Goal: Task Accomplishment & Management: Complete application form

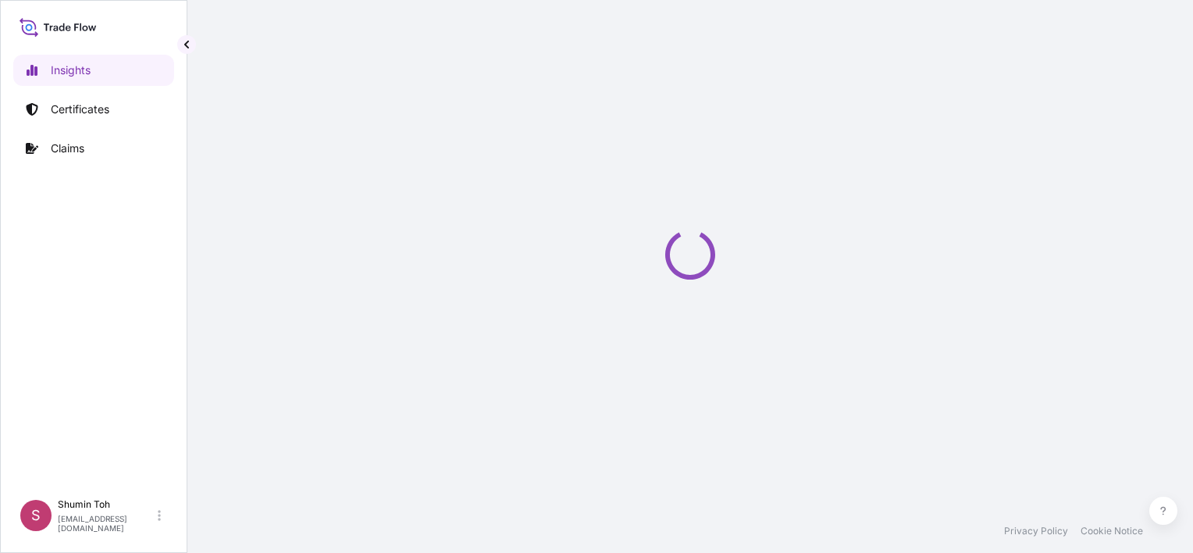
select select "2025"
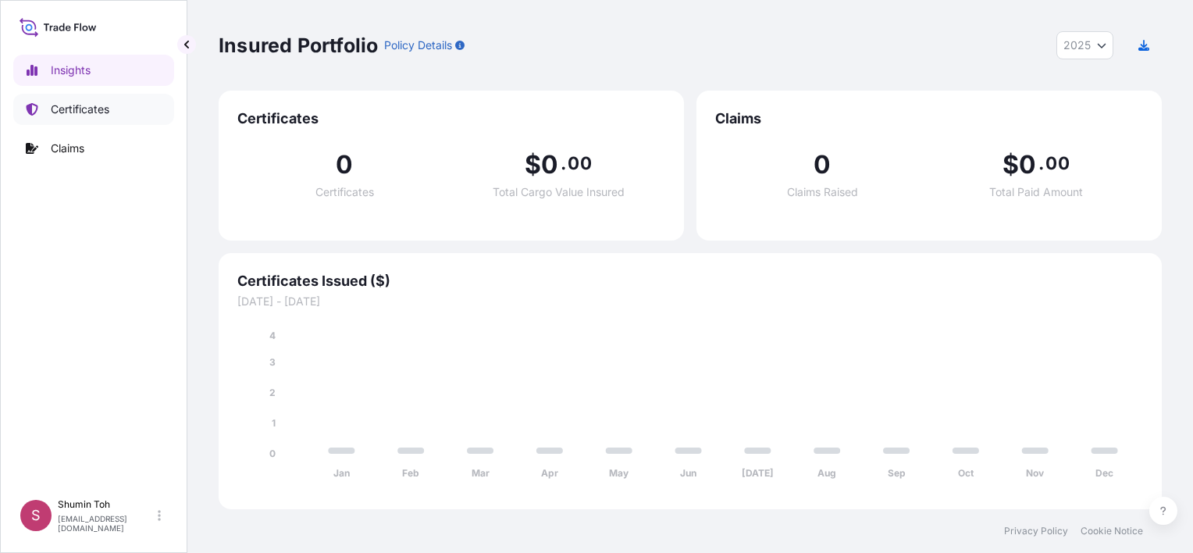
click at [75, 112] on p "Certificates" at bounding box center [80, 109] width 59 height 16
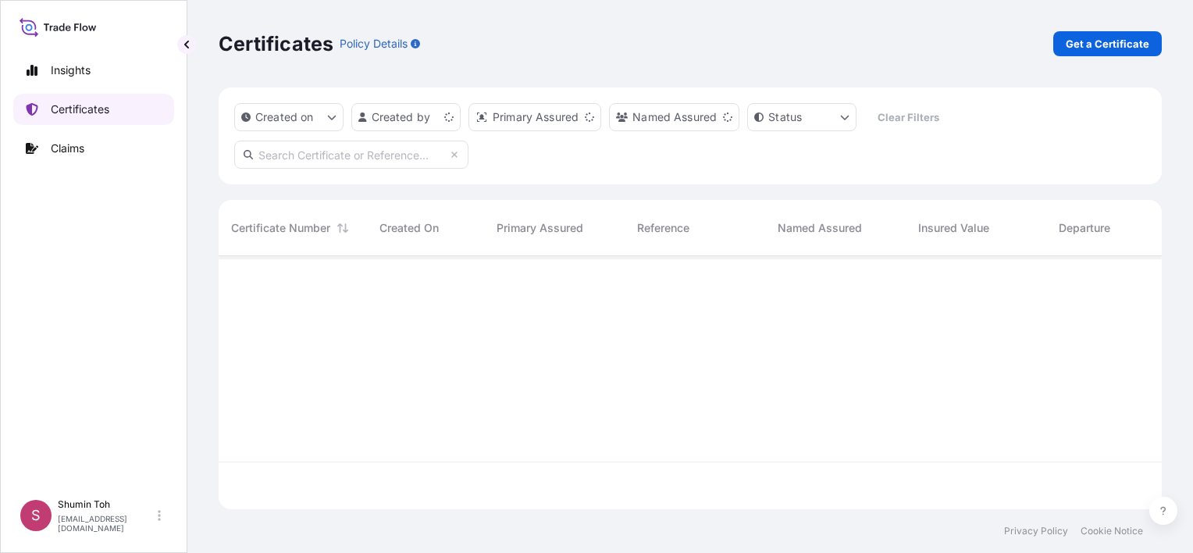
scroll to position [250, 930]
click at [1120, 46] on p "Get a Certificate" at bounding box center [1107, 44] width 84 height 16
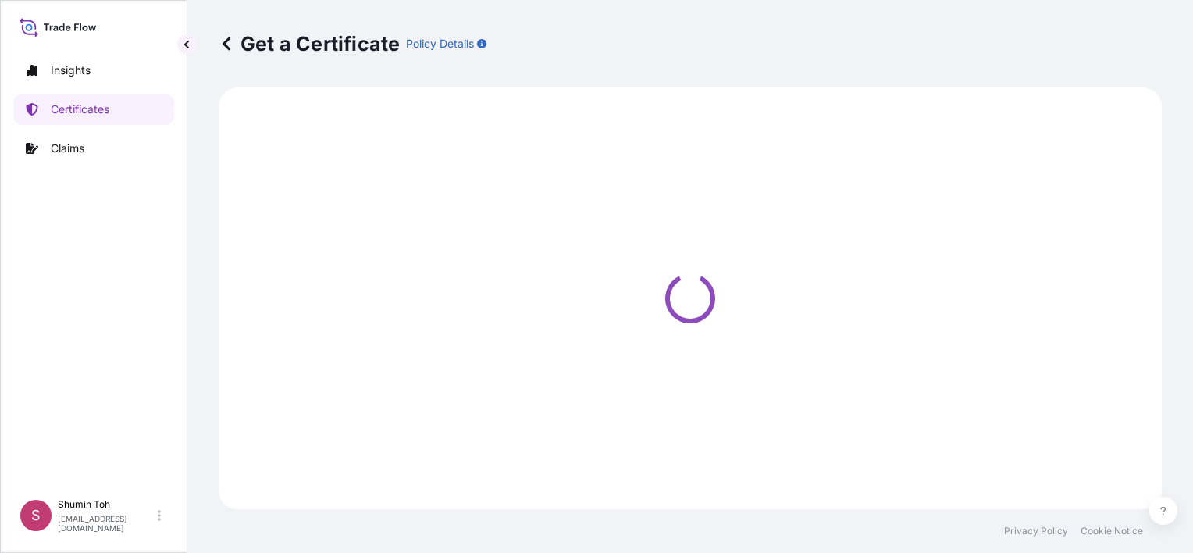
select select "Road / [GEOGRAPHIC_DATA]"
select select "Sea"
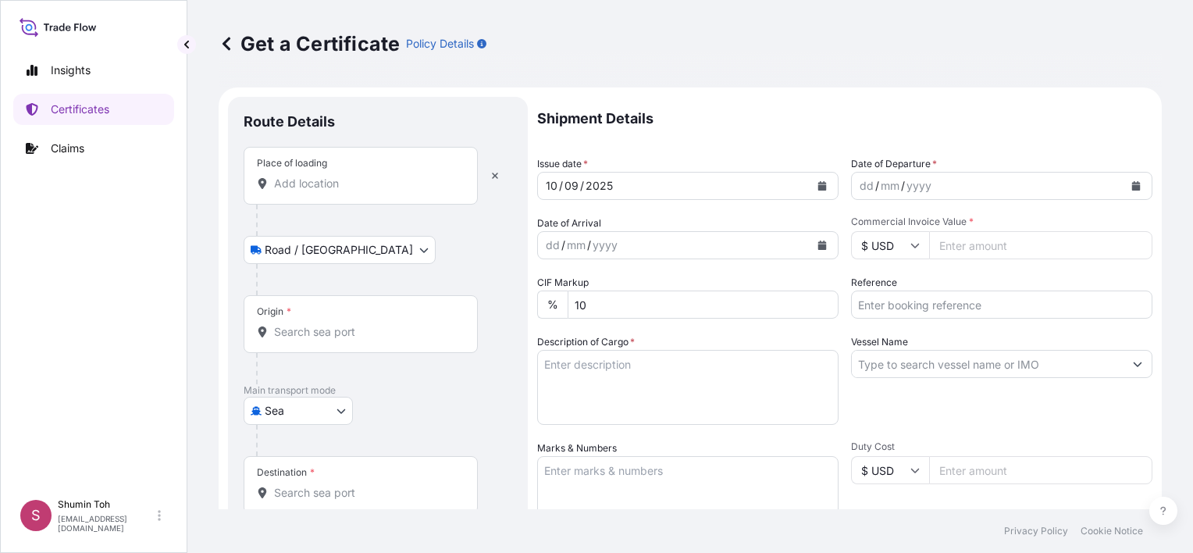
click at [333, 188] on input "Place of loading" at bounding box center [366, 184] width 184 height 16
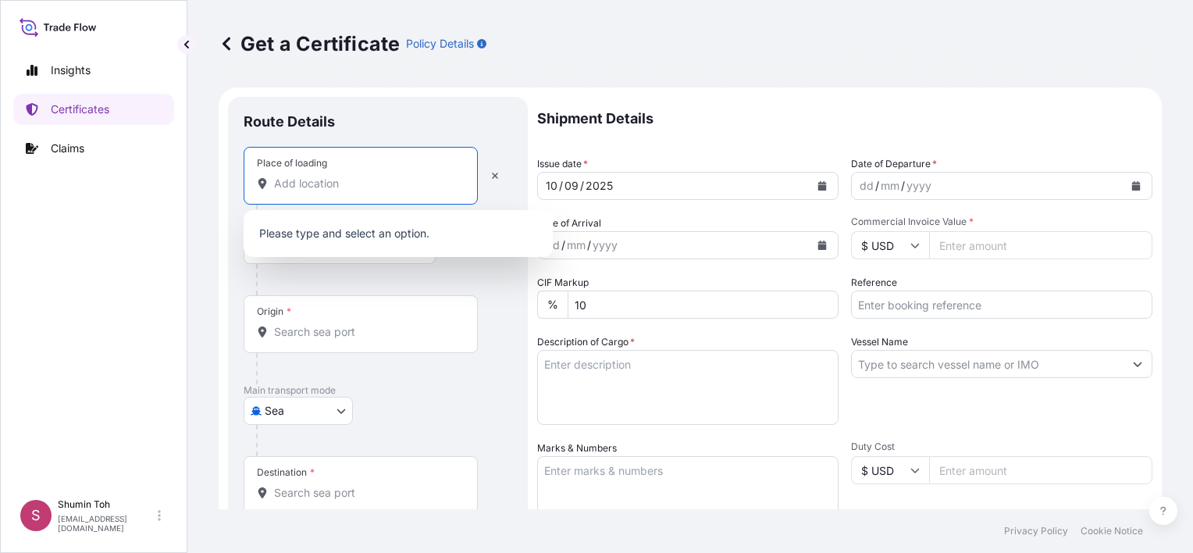
click at [343, 183] on input "Place of loading" at bounding box center [366, 184] width 184 height 16
click at [288, 187] on input "Place of loading" at bounding box center [366, 184] width 184 height 16
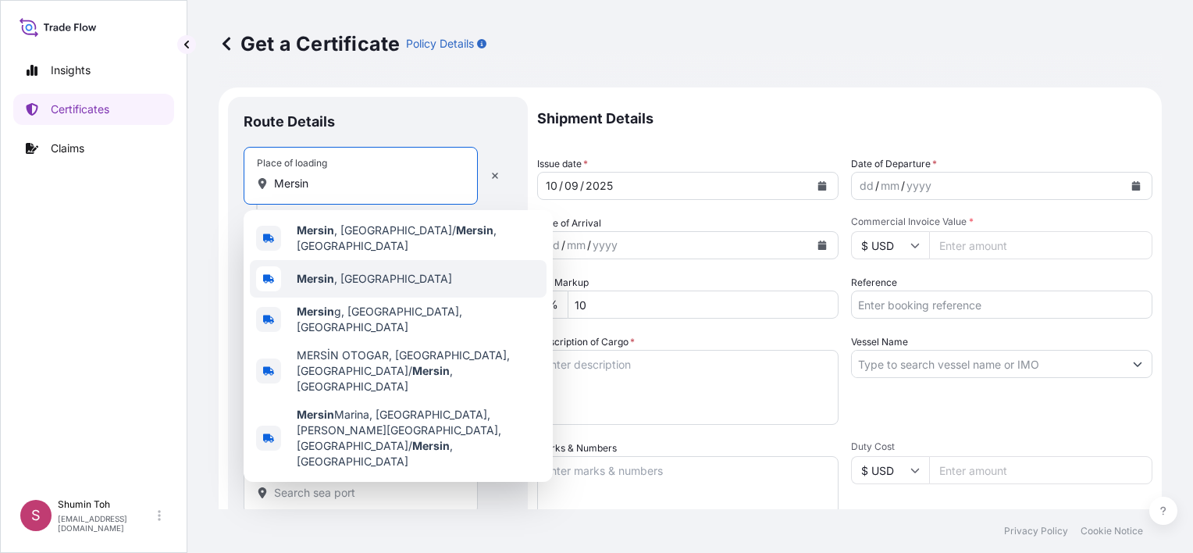
click at [340, 271] on span "Mersin , [GEOGRAPHIC_DATA]" at bounding box center [374, 279] width 155 height 16
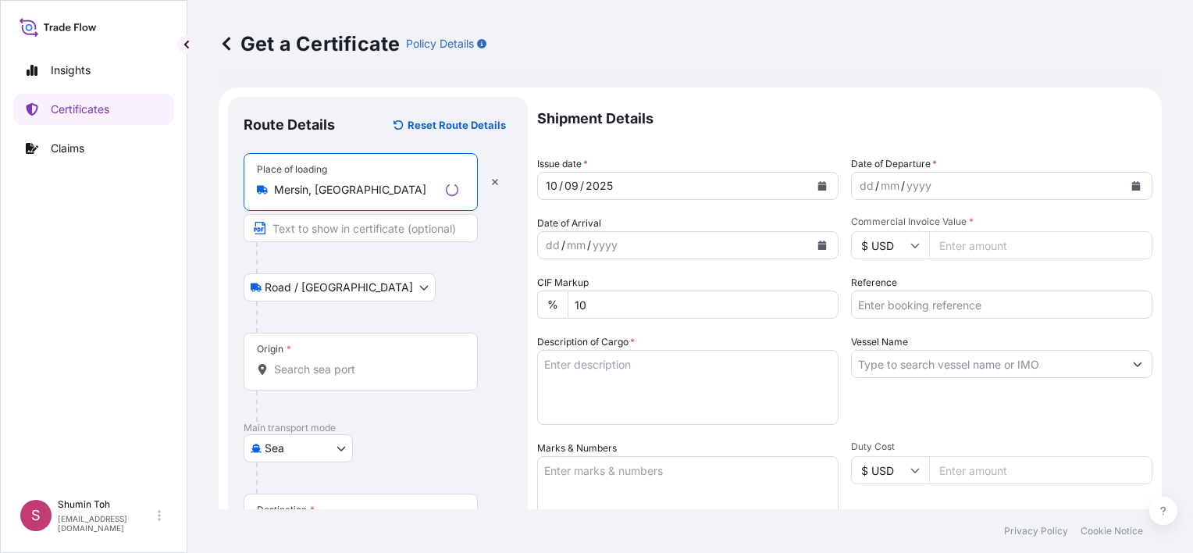
type input "Mersin, [GEOGRAPHIC_DATA]"
click at [341, 236] on input "Text to appear on certificate" at bounding box center [361, 228] width 234 height 28
drag, startPoint x: 165, startPoint y: 272, endPoint x: 179, endPoint y: 268, distance: 14.4
click at [165, 272] on div "Insights Certificates Claims" at bounding box center [93, 266] width 161 height 450
click at [297, 368] on input "Origin *" at bounding box center [366, 369] width 184 height 16
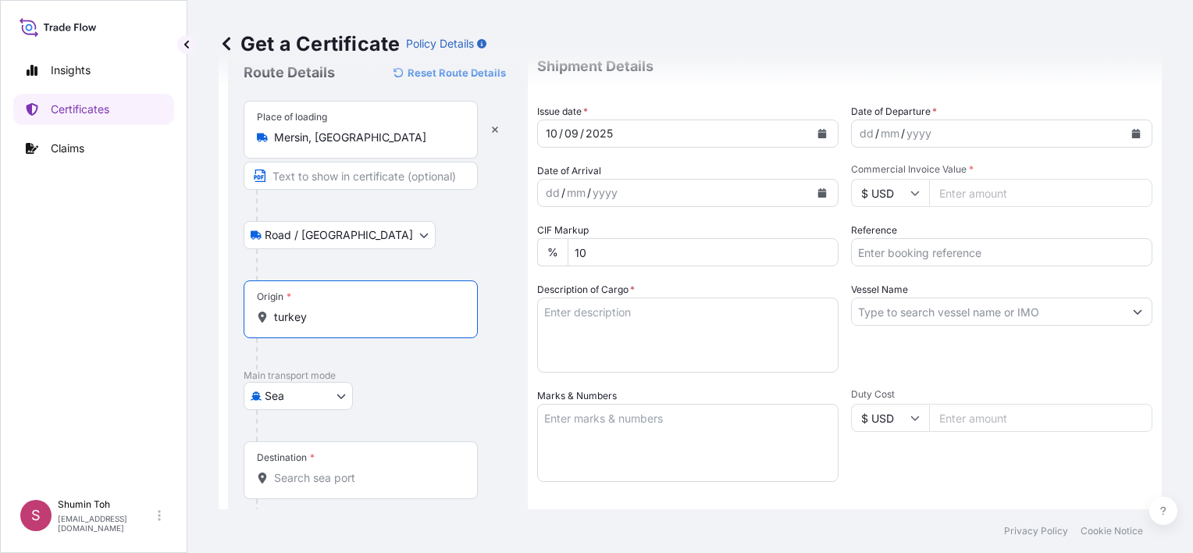
scroll to position [78, 0]
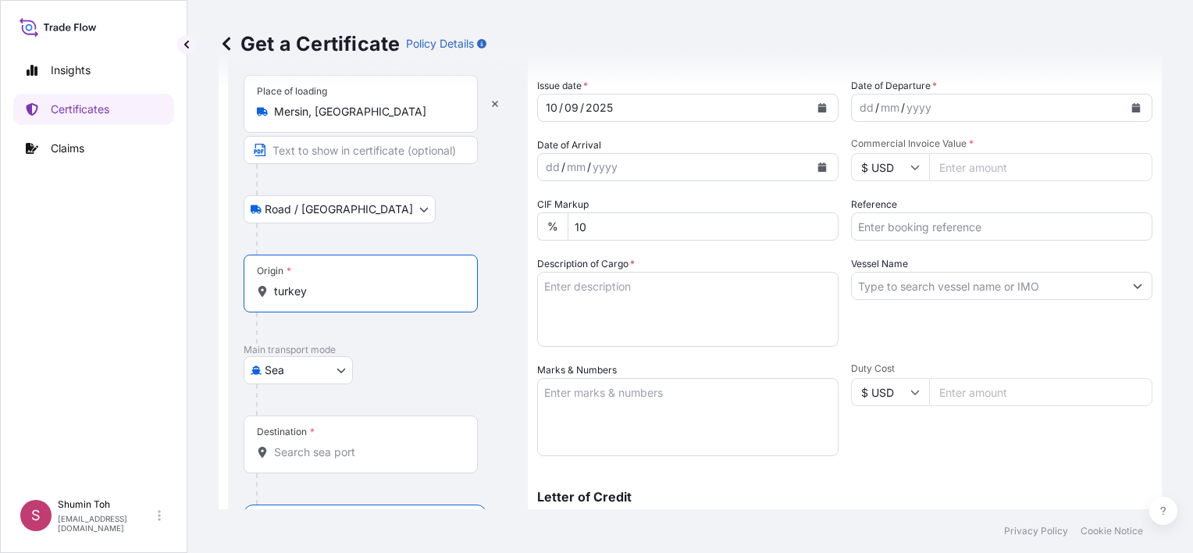
click at [329, 286] on input "turkey" at bounding box center [366, 291] width 184 height 16
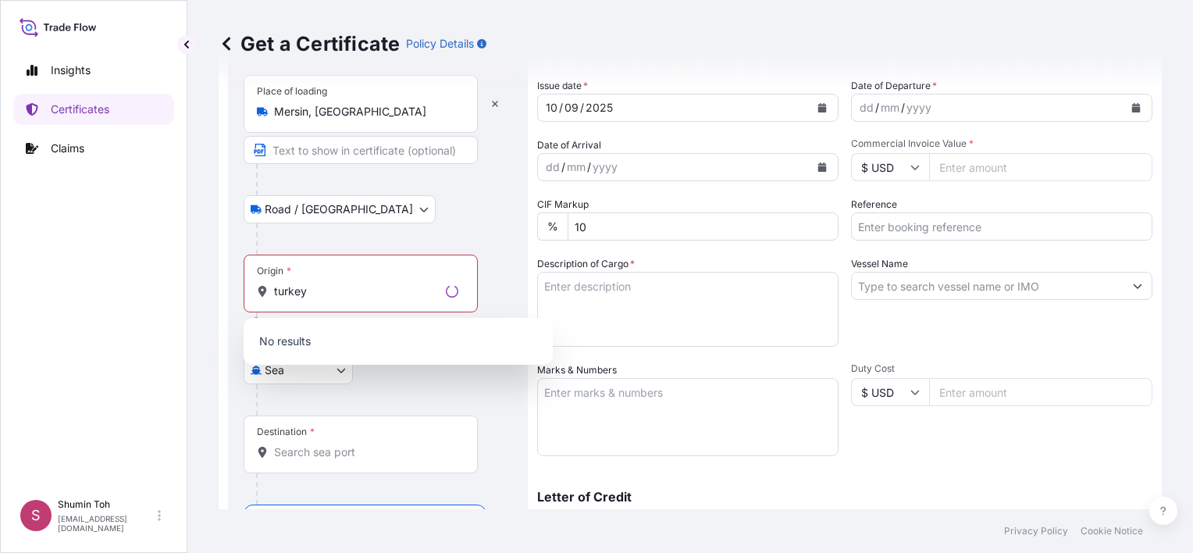
click at [307, 333] on p "No results" at bounding box center [398, 341] width 297 height 34
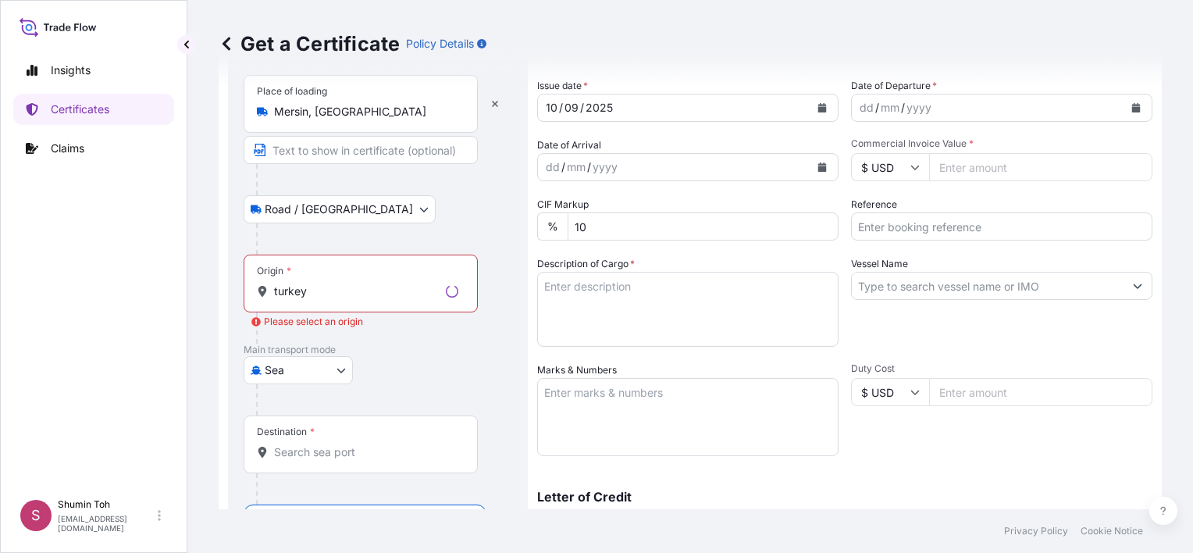
click at [314, 276] on div "Origin * turkey" at bounding box center [361, 283] width 234 height 58
click at [314, 283] on input "turkey" at bounding box center [356, 291] width 165 height 16
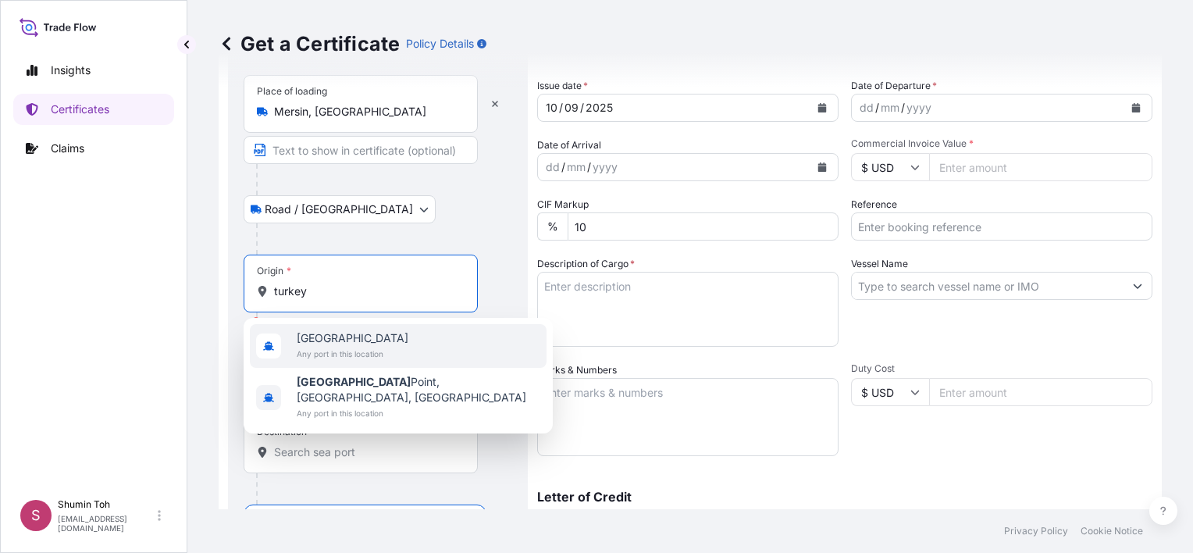
click at [313, 335] on span "Turkey" at bounding box center [353, 338] width 112 height 16
type input "Turkey"
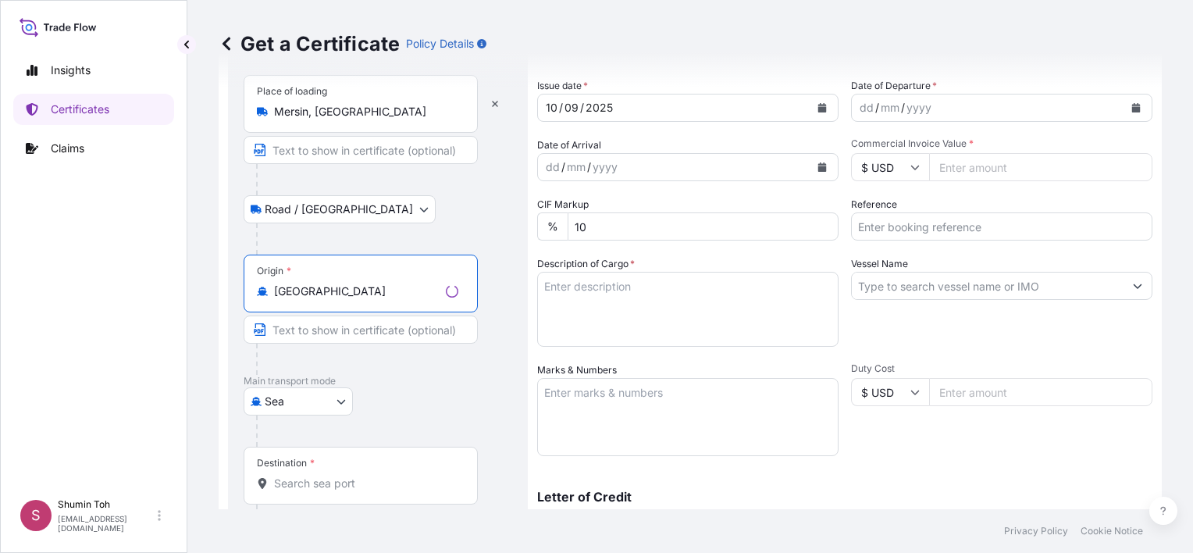
scroll to position [156, 0]
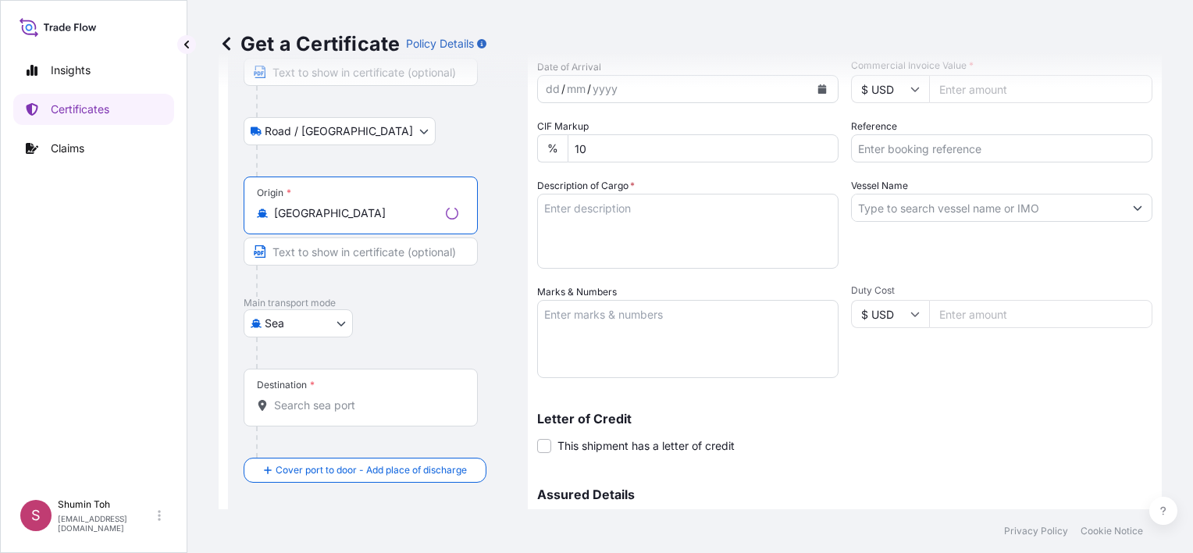
click at [341, 254] on input "Text to appear on certificate" at bounding box center [361, 251] width 234 height 28
drag, startPoint x: 159, startPoint y: 286, endPoint x: 291, endPoint y: 322, distance: 136.7
click at [158, 286] on div "Insights Certificates Claims" at bounding box center [93, 266] width 161 height 450
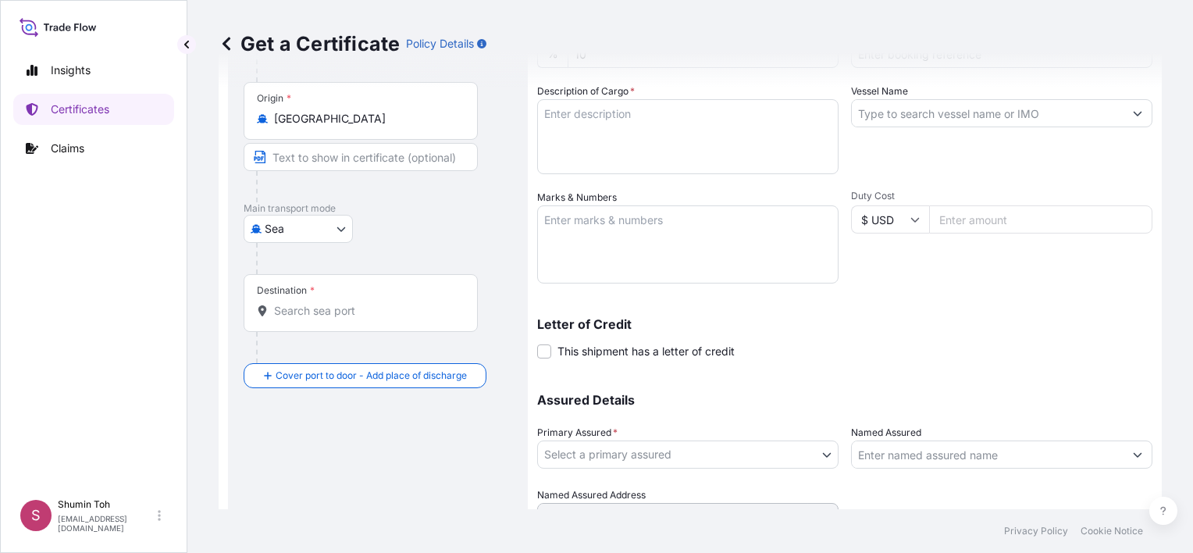
scroll to position [312, 0]
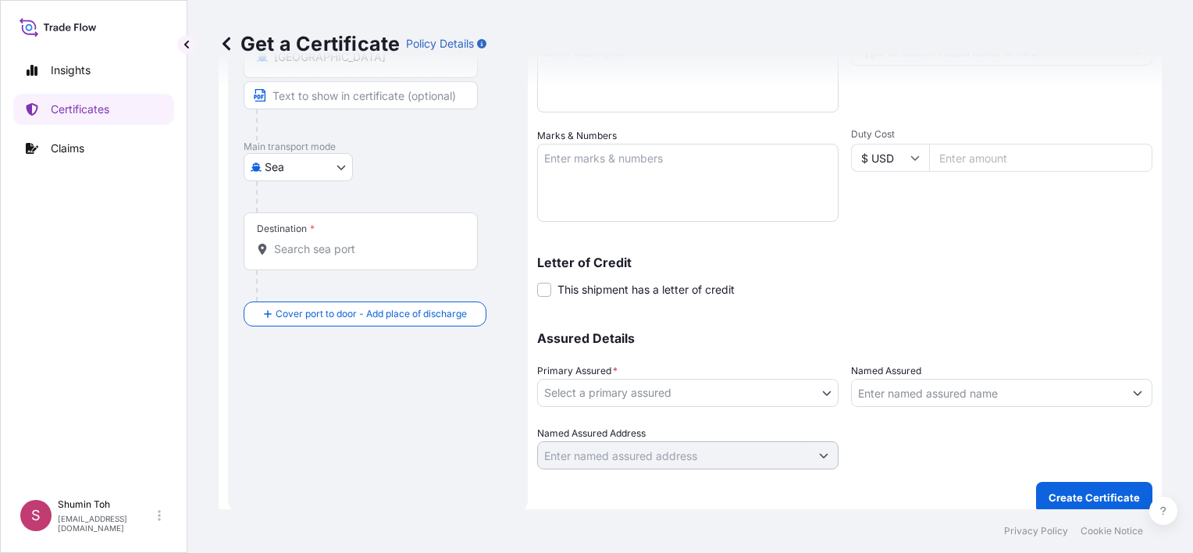
click at [312, 256] on div "Destination *" at bounding box center [361, 241] width 234 height 58
click at [312, 256] on input "Destination *" at bounding box center [366, 249] width 184 height 16
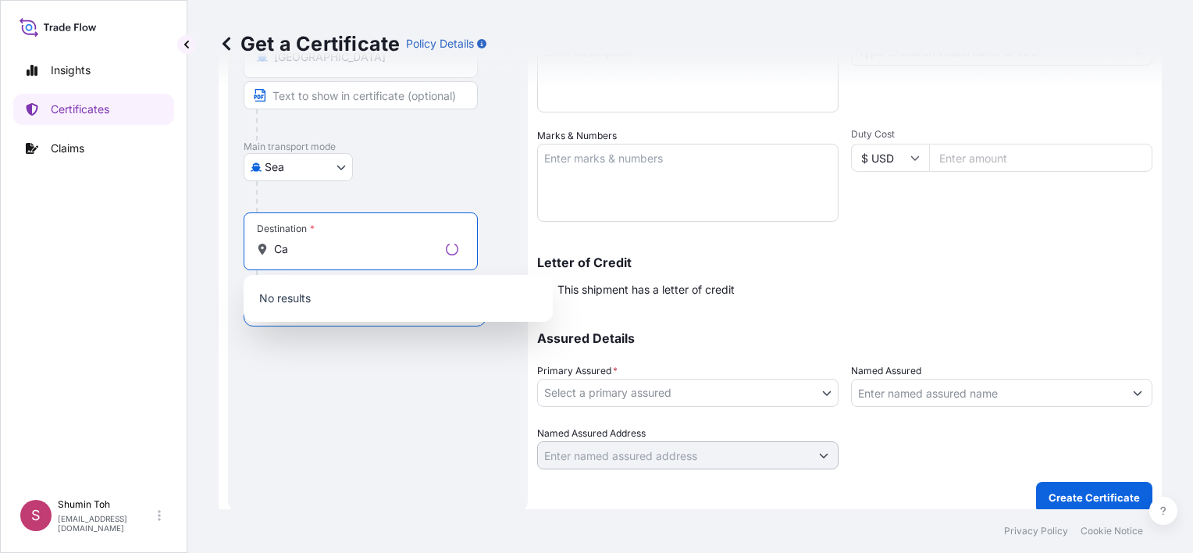
type input "C"
click at [312, 255] on div "Destination *" at bounding box center [361, 241] width 234 height 58
click at [312, 255] on input "Destination *" at bounding box center [366, 249] width 184 height 16
click at [331, 247] on input "Destination * Please select a destination" at bounding box center [366, 249] width 184 height 16
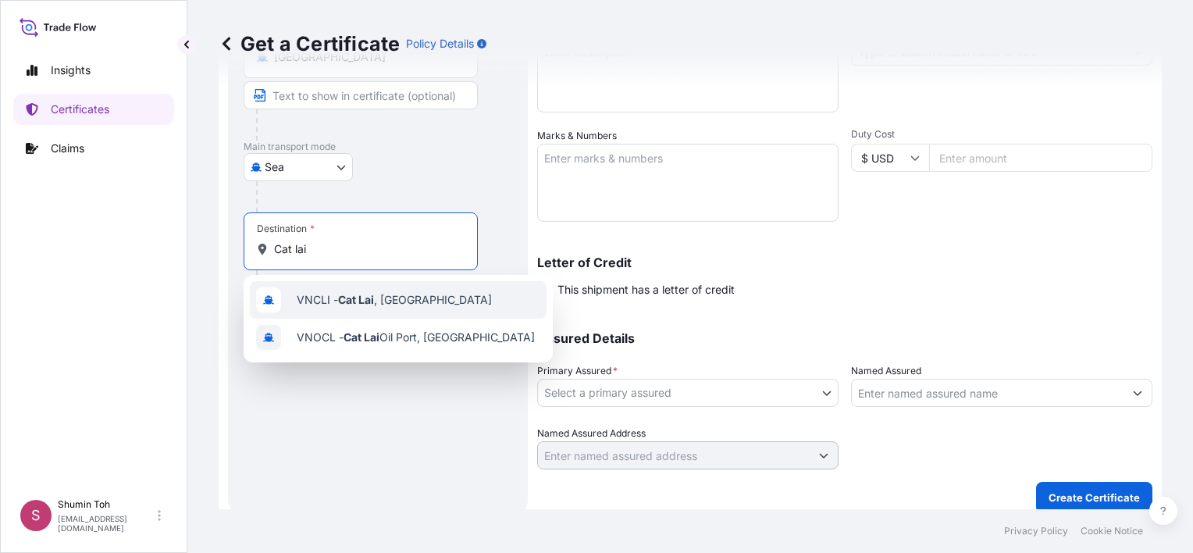
click at [398, 300] on span "VNCLI - Cat Lai , Vietnam" at bounding box center [394, 300] width 195 height 16
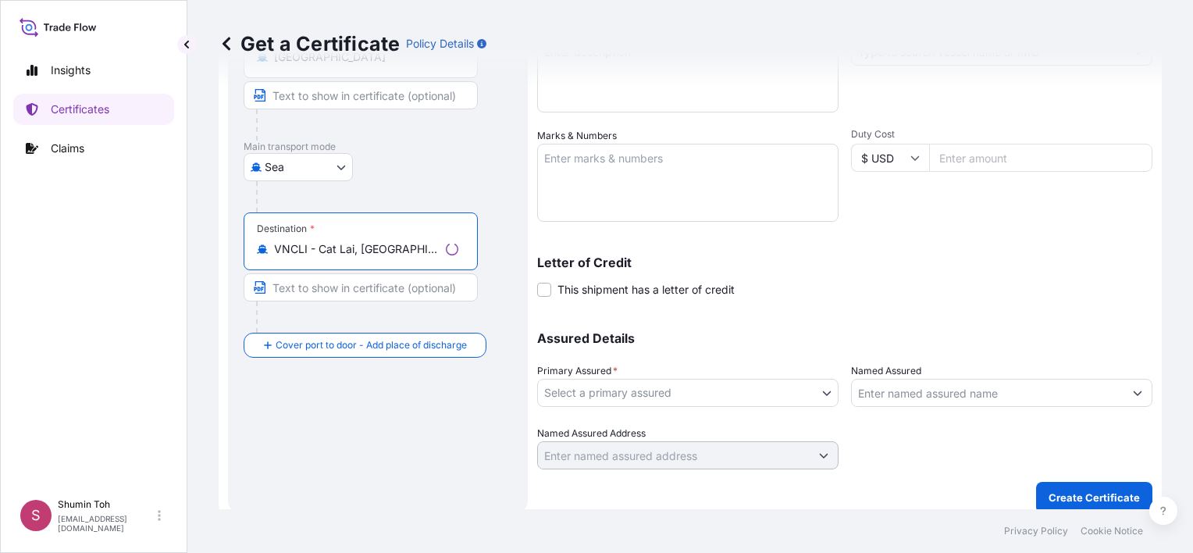
type input "VNCLI - Cat Lai, Vietnam"
click at [374, 286] on input "Text to appear on certificate" at bounding box center [361, 287] width 234 height 28
type input "Ho Chi Minh"
type input "Turkey"
type input "Mersin"
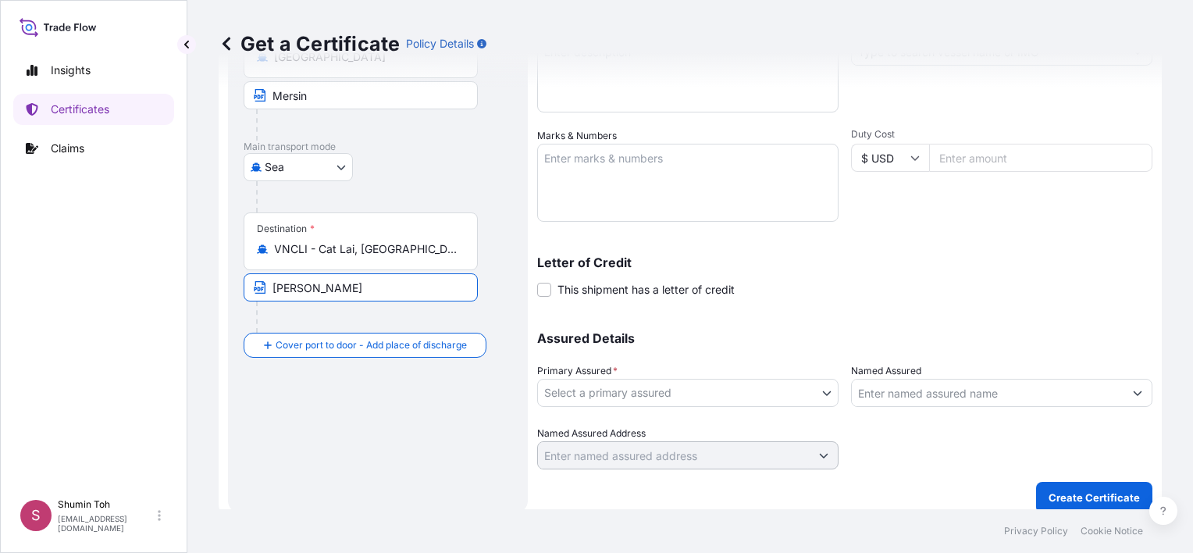
type input "22400"
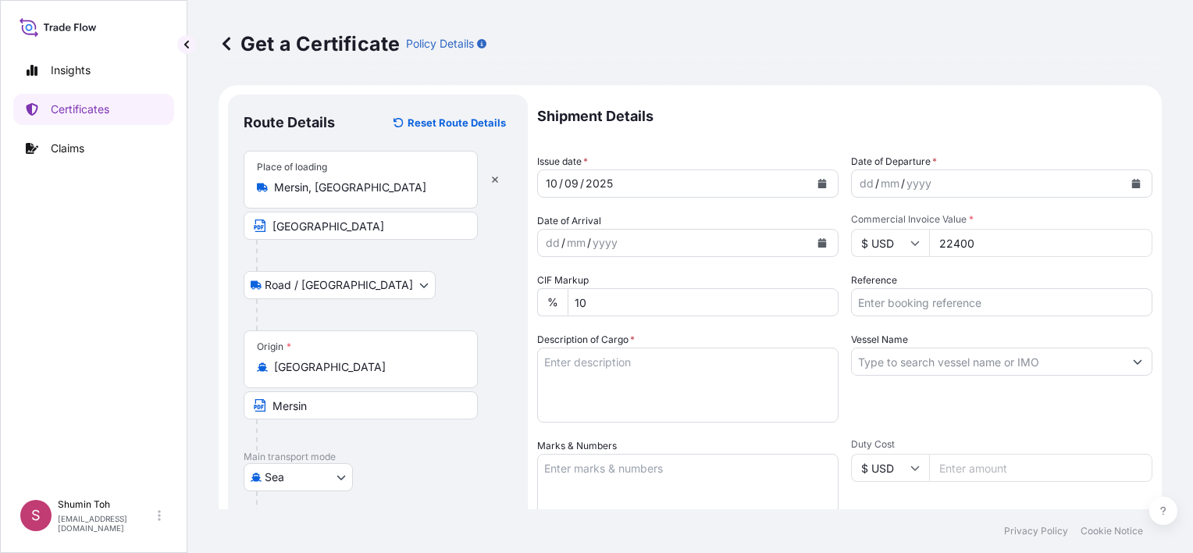
scroll to position [0, 0]
click at [644, 186] on div "10 / 09 / 2025" at bounding box center [674, 186] width 272 height 28
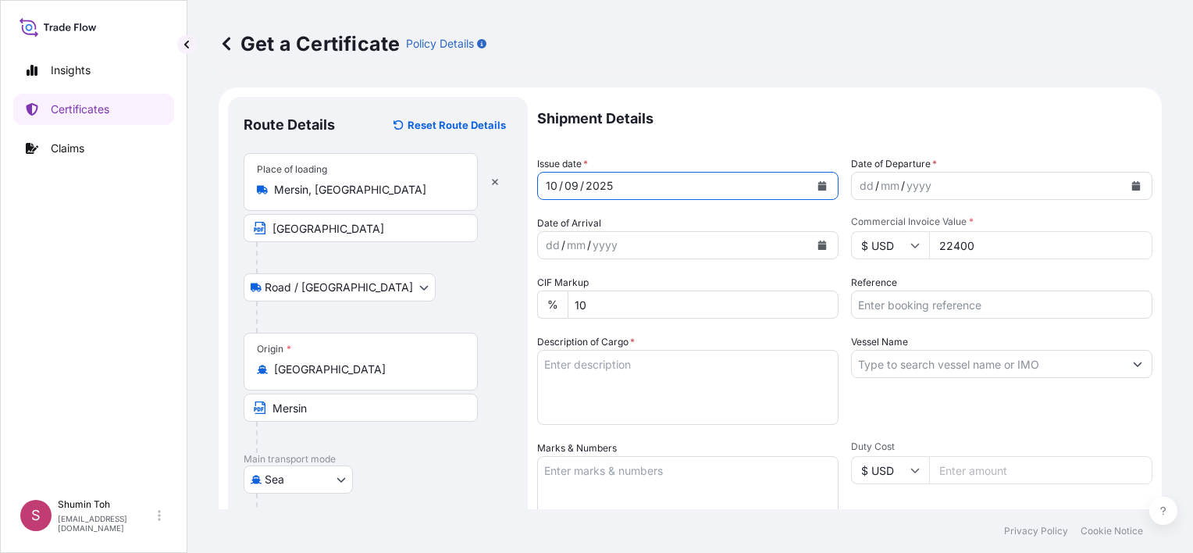
click at [817, 181] on icon "Calendar" at bounding box center [821, 185] width 9 height 9
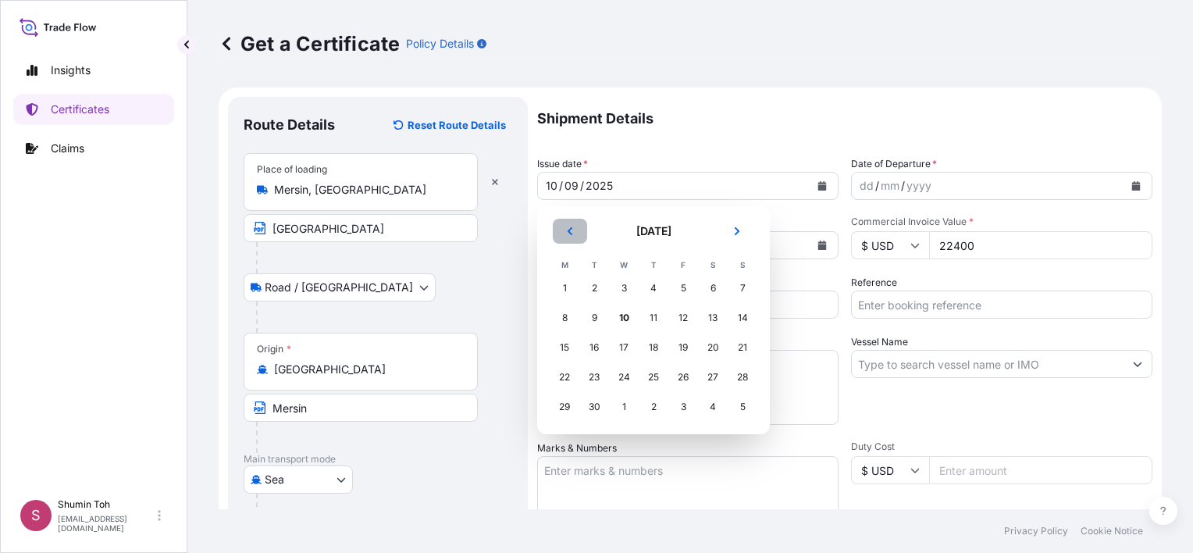
click at [572, 233] on icon "Previous" at bounding box center [569, 230] width 9 height 9
click at [743, 376] on div "24" at bounding box center [742, 377] width 28 height 28
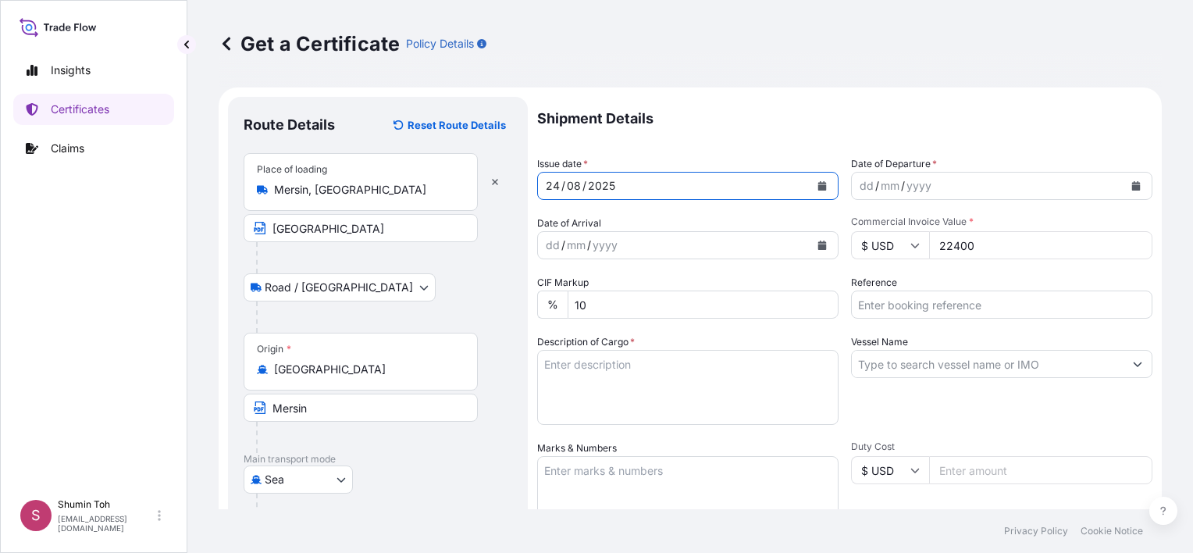
click at [917, 187] on div "yyyy" at bounding box center [919, 185] width 28 height 19
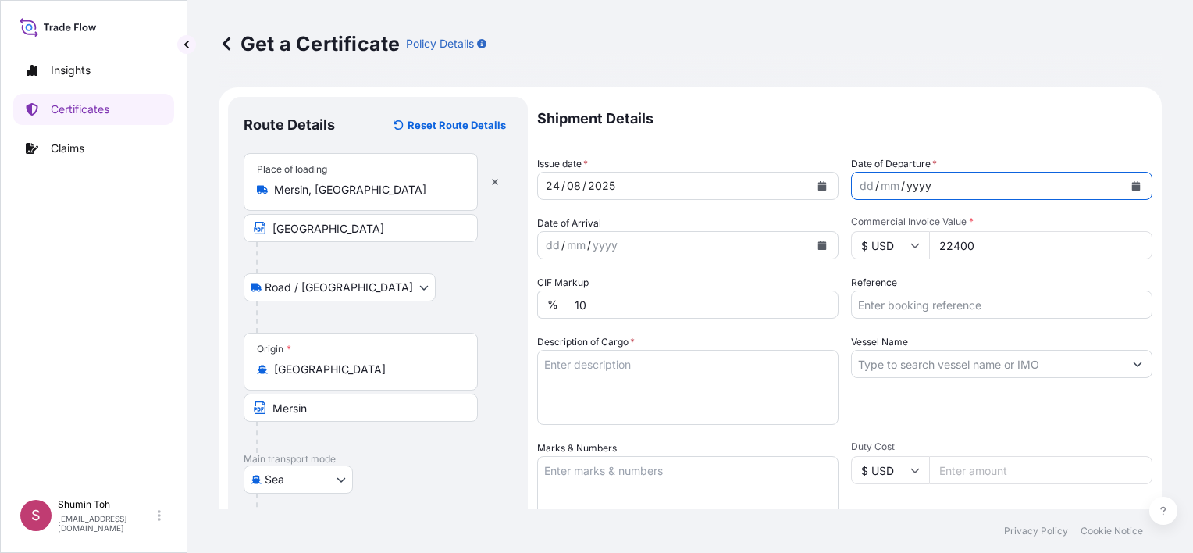
click at [1130, 187] on button "Calendar" at bounding box center [1135, 185] width 25 height 25
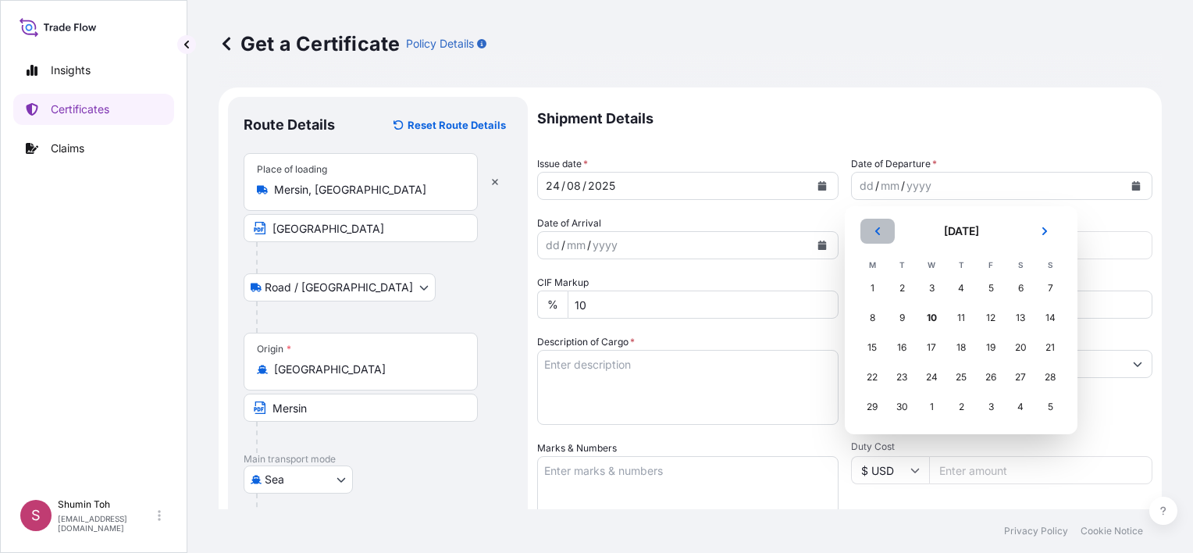
click at [873, 231] on icon "Previous" at bounding box center [877, 230] width 9 height 9
click at [1054, 375] on div "24" at bounding box center [1050, 377] width 28 height 28
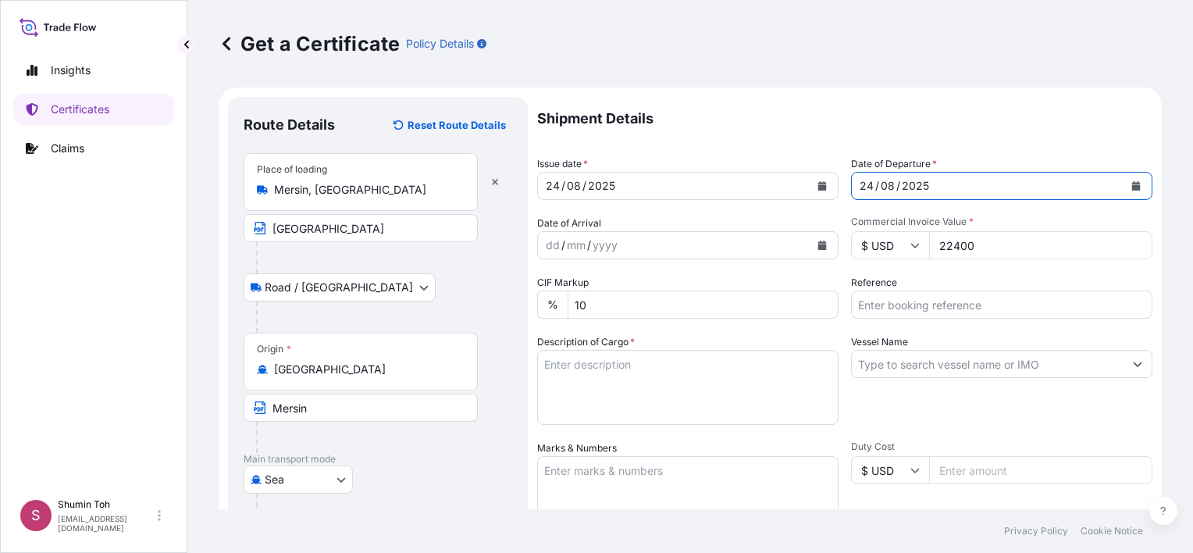
click at [679, 244] on div "dd / mm / yyyy" at bounding box center [674, 245] width 272 height 28
click at [1008, 249] on input "22400" at bounding box center [1040, 245] width 223 height 28
click at [918, 306] on input "Reference" at bounding box center [1001, 304] width 301 height 28
click at [919, 306] on input "Reference" at bounding box center [1001, 304] width 301 height 28
click at [957, 307] on input "Reference" at bounding box center [1001, 304] width 301 height 28
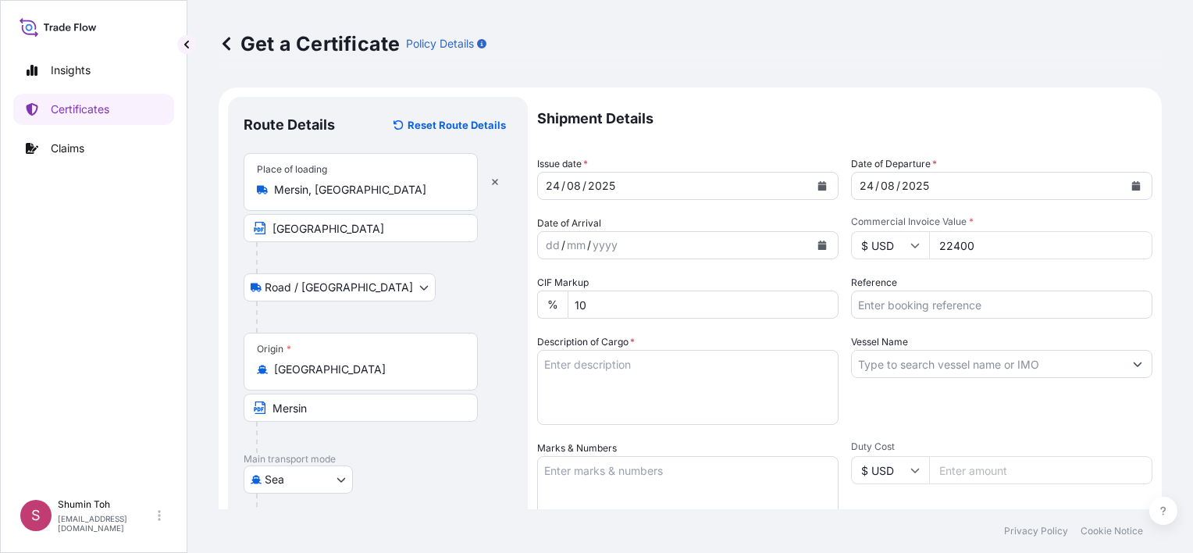
paste input "INV 91825512, PO 25052648"
click at [908, 309] on input "INV 91825512, PO 25052648" at bounding box center [1001, 304] width 301 height 28
drag, startPoint x: 920, startPoint y: 306, endPoint x: 874, endPoint y: 308, distance: 46.1
click at [874, 308] on input "INV 91825512, PO 25052648" at bounding box center [1001, 304] width 301 height 28
paste input "6639"
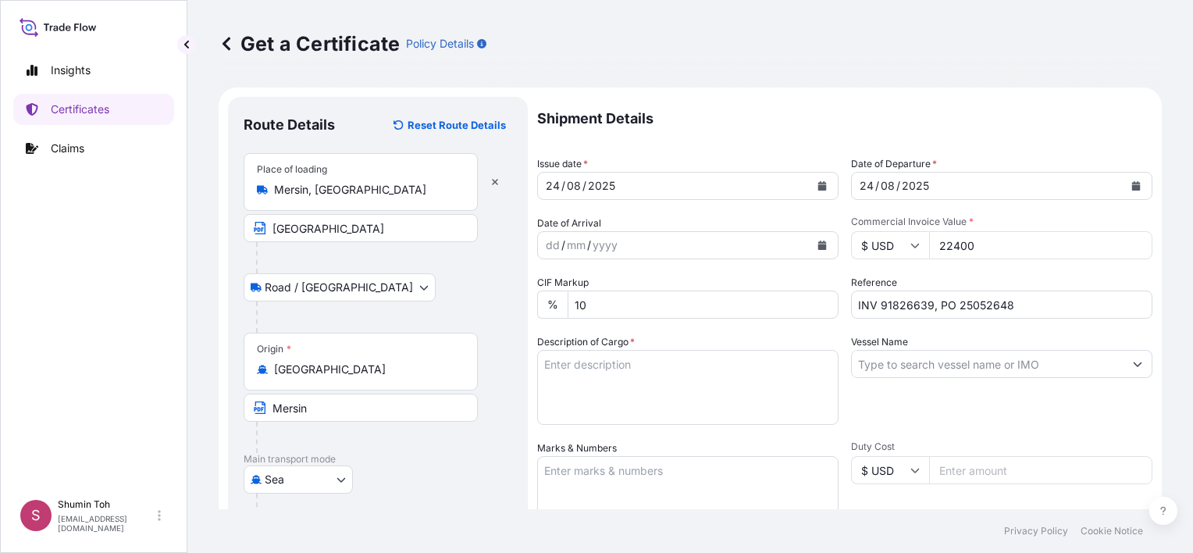
click at [973, 308] on input "INV 91826639, PO 25052648" at bounding box center [1001, 304] width 301 height 28
click at [949, 300] on input "INV 91826639, PO 25052648" at bounding box center [1001, 304] width 301 height 28
paste input "9"
type input "INV 91826639, PO 25052649"
click at [921, 364] on input "Vessel Name" at bounding box center [987, 364] width 272 height 28
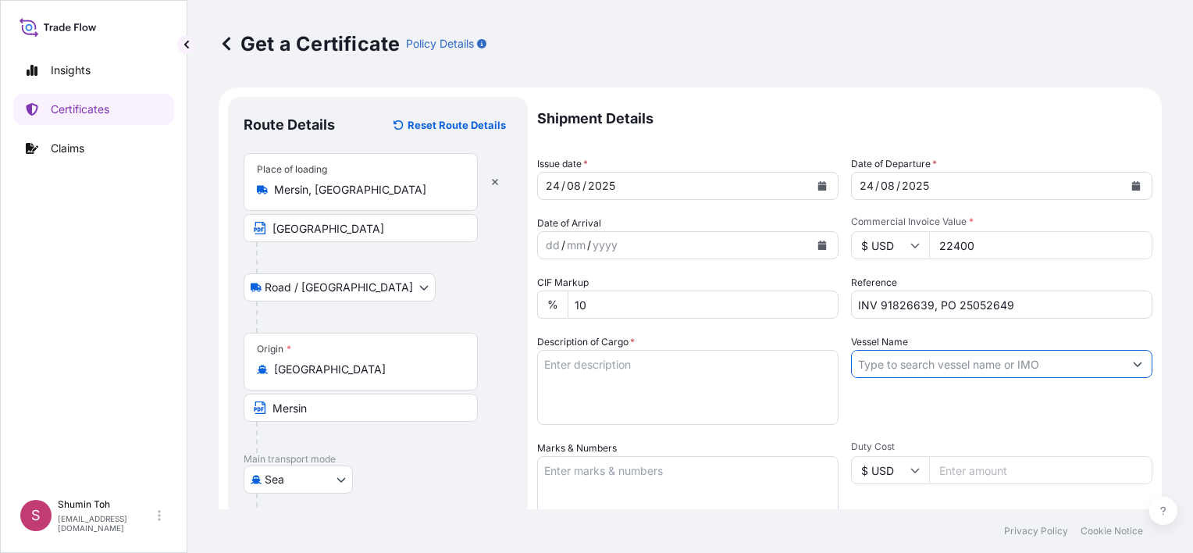
paste input "YM WINNER 046E"
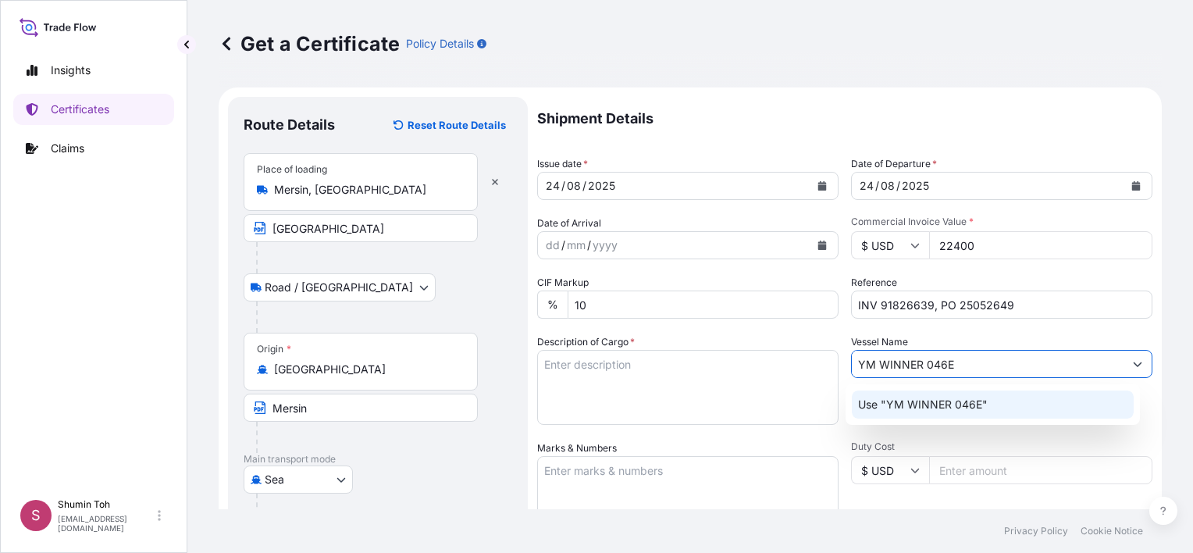
click at [887, 404] on p "Use "YM WINNER 046E"" at bounding box center [923, 404] width 130 height 16
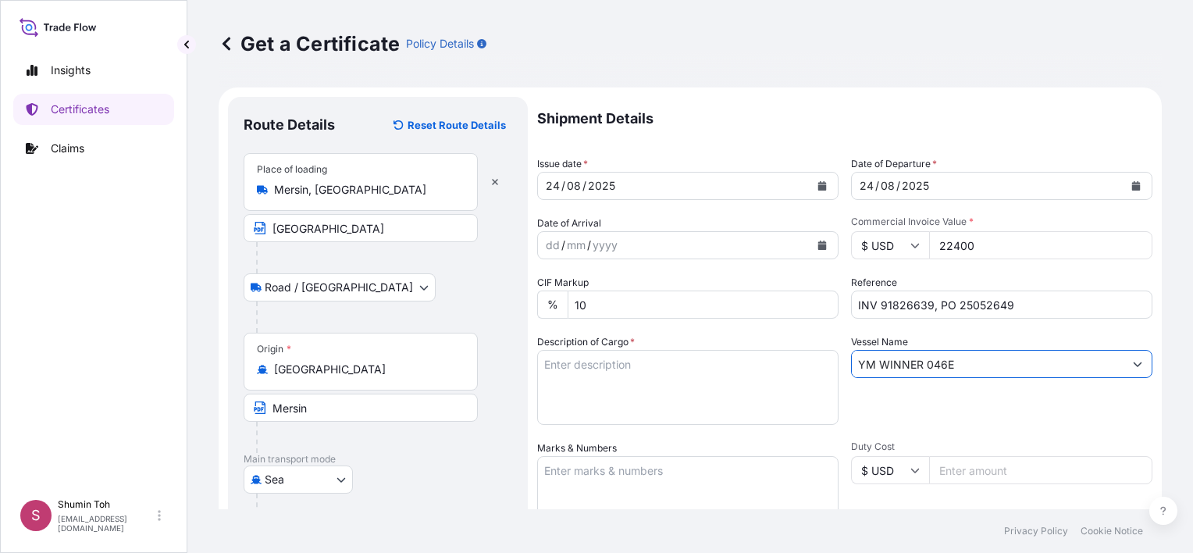
type input "YM WINNER 046E"
click at [637, 372] on textarea "Description of Cargo *" at bounding box center [687, 387] width 301 height 75
click at [630, 387] on textarea "Description of Cargo *" at bounding box center [687, 387] width 301 height 75
paste textarea "20 PALLETS IN TOTAL 1X40HC CONTAINER SAID TO CONTAIN: PO#25052649 800 BAGS OF E…"
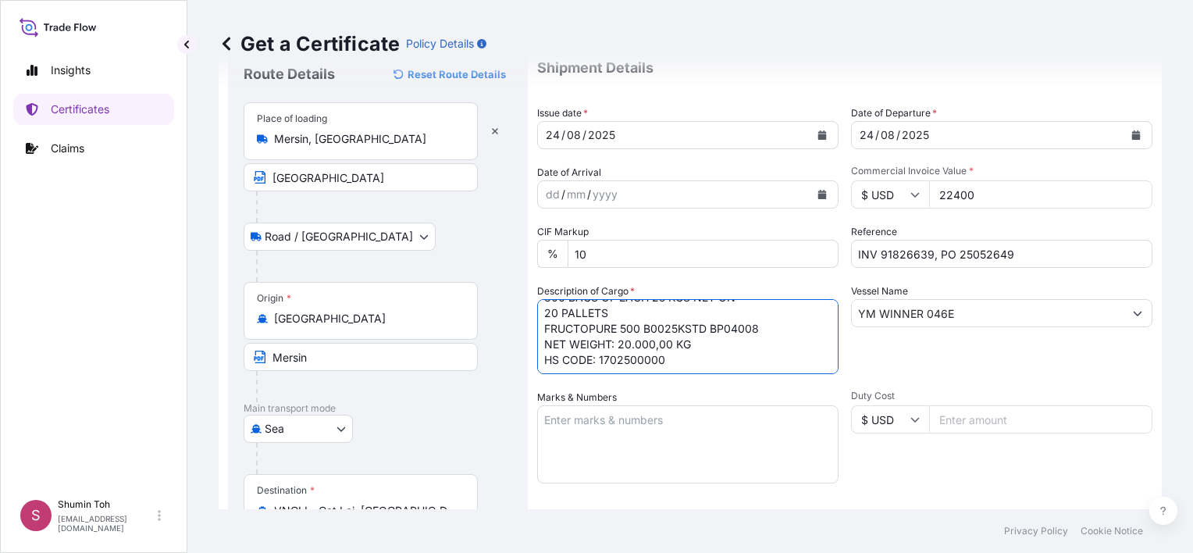
scroll to position [78, 0]
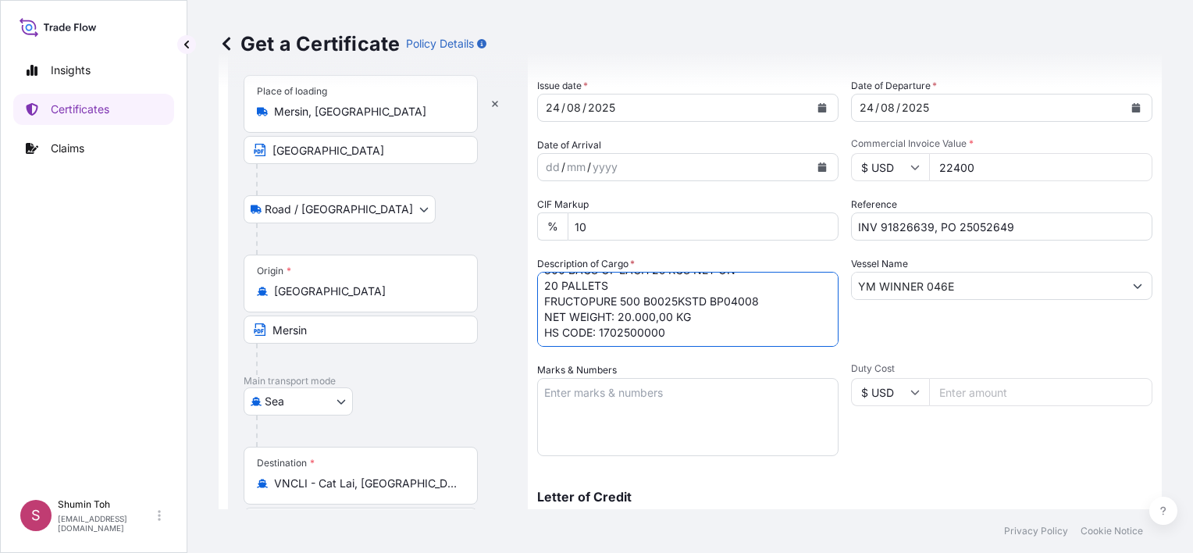
type textarea "20 PALLETS IN TOTAL 1X40HC CONTAINER SAID TO CONTAIN: PO#25052649 800 BAGS OF E…"
click at [665, 402] on textarea "Marks & Numbers" at bounding box center [687, 417] width 301 height 78
click at [620, 425] on textarea "Marks & Numbers" at bounding box center [687, 417] width 301 height 78
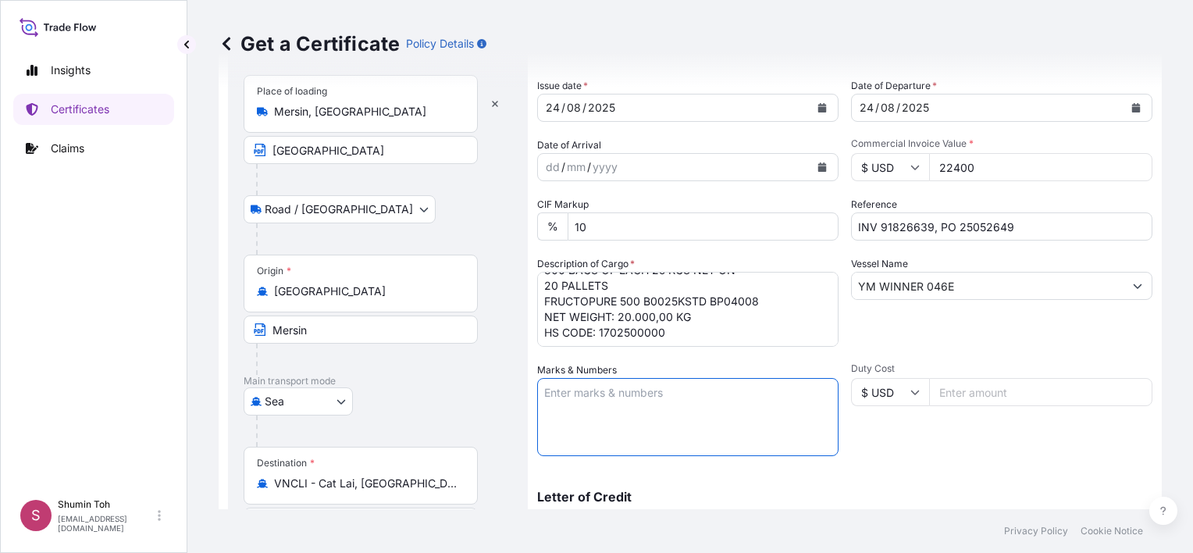
paste textarea "TCNU6189387 / TRAF50930"
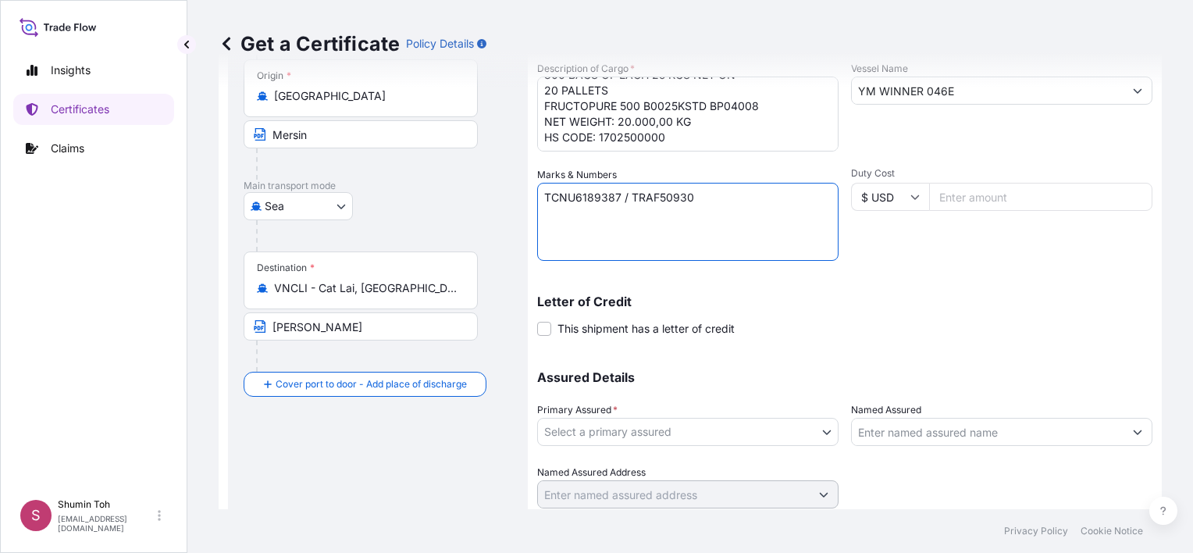
scroll to position [325, 0]
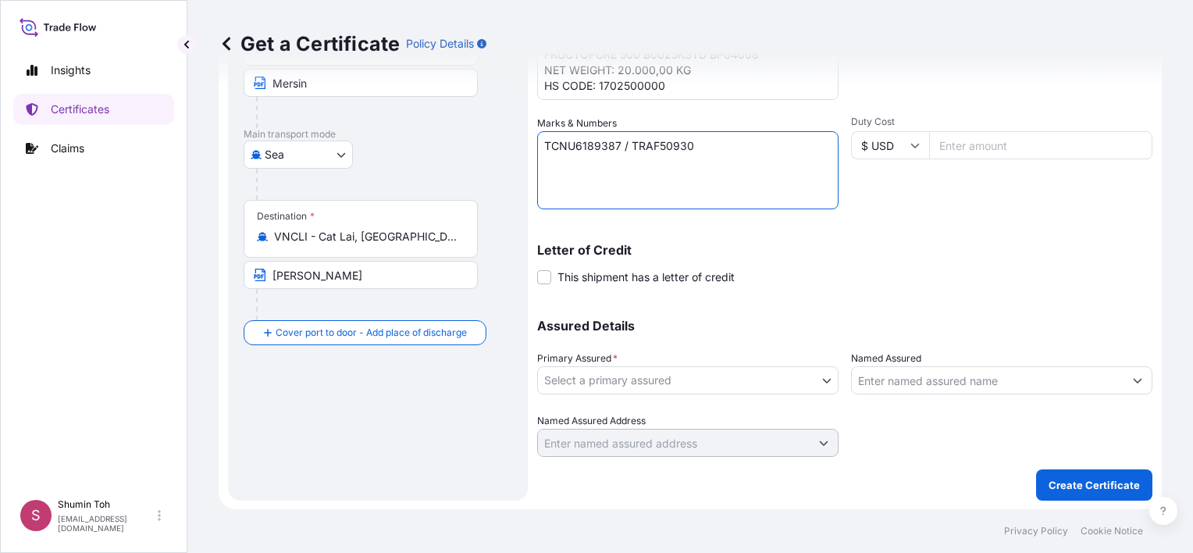
type textarea "TCNU6189387 / TRAF50930"
click at [905, 375] on input "Named Assured" at bounding box center [987, 380] width 272 height 28
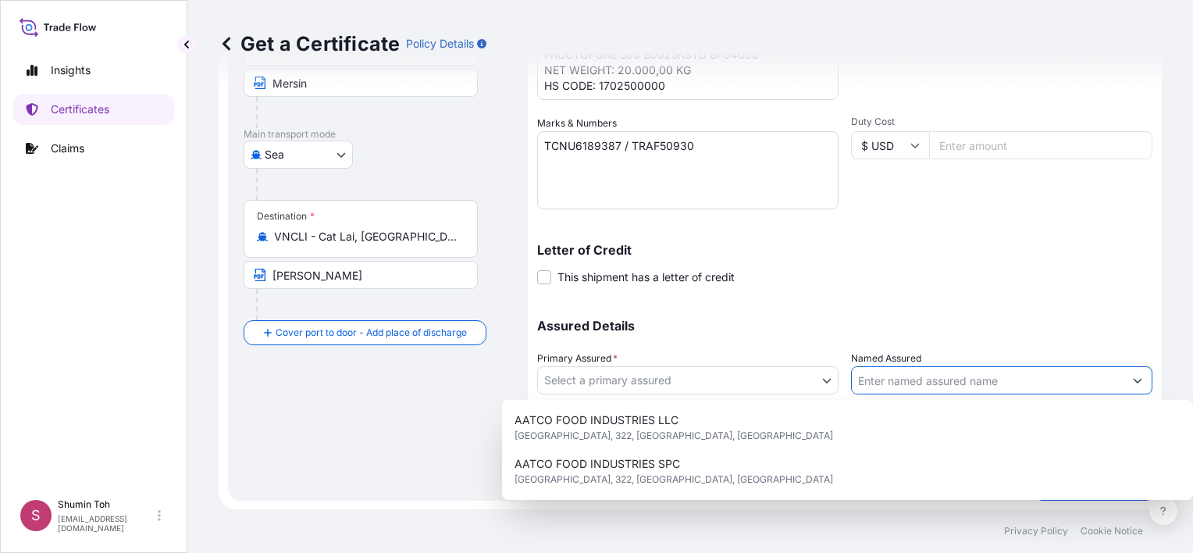
click at [734, 378] on body "15 options available. Insights Certificates Claims S Shumin Toh shumin.toh@tate…" at bounding box center [596, 276] width 1193 height 553
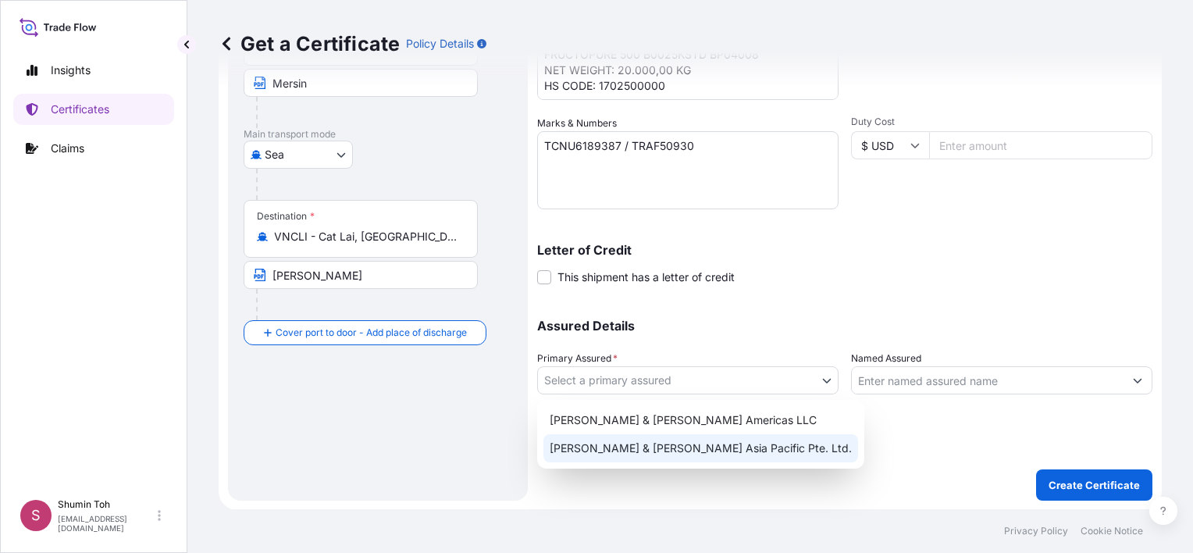
click at [649, 445] on div "Tate & Lyle Asia Pacific Pte. Ltd." at bounding box center [700, 448] width 315 height 28
select select "32163"
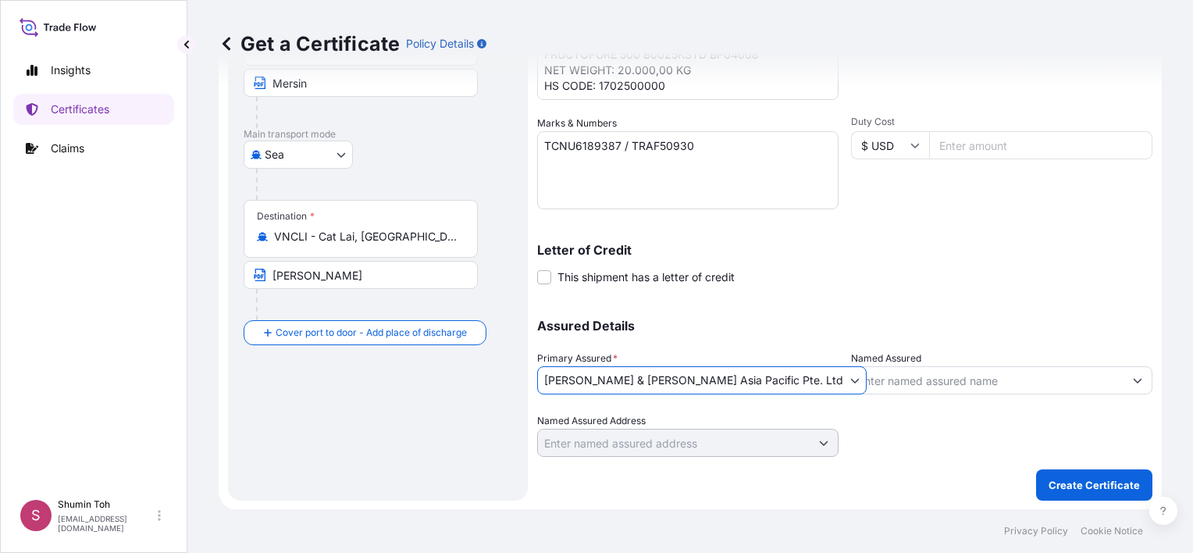
click at [887, 381] on input "Named Assured" at bounding box center [987, 380] width 272 height 28
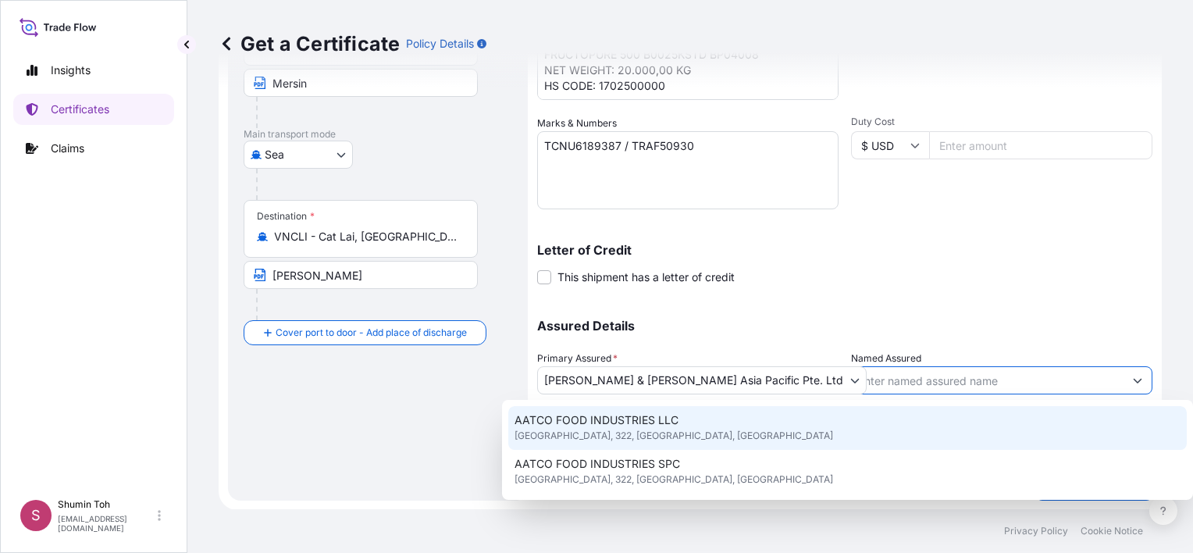
click at [886, 376] on input "Named Assured" at bounding box center [987, 380] width 272 height 28
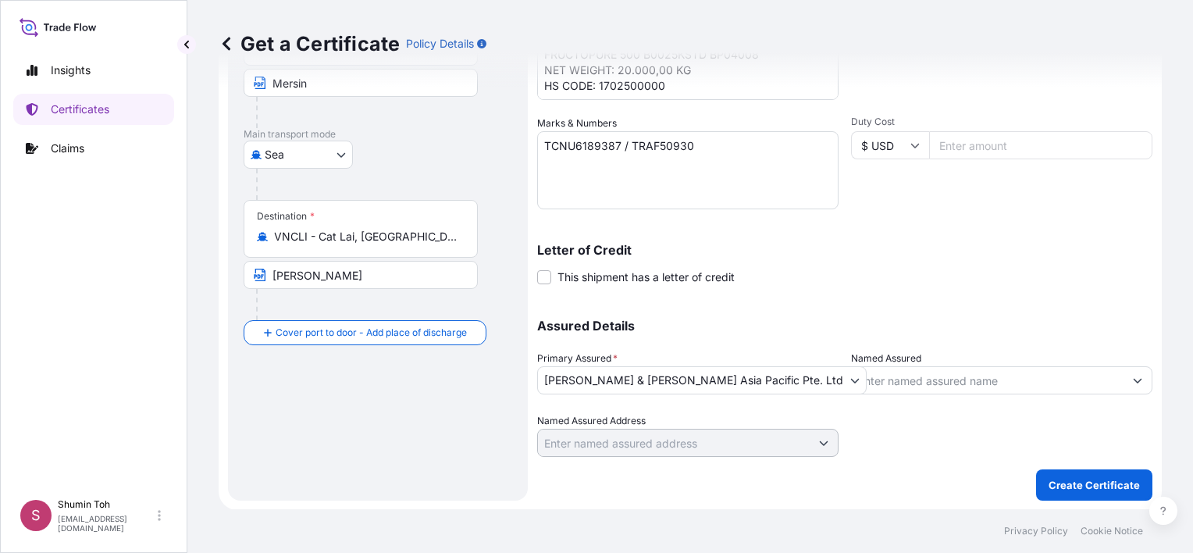
click at [880, 381] on input "Named Assured" at bounding box center [987, 380] width 272 height 28
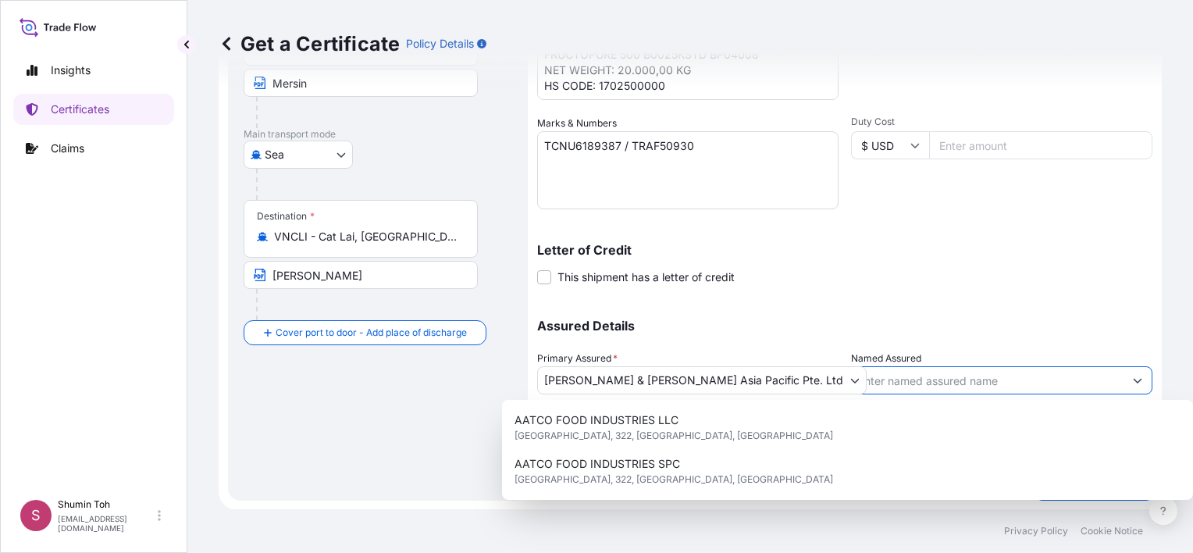
paste input "ASIA CHEMICAL CORPORATION"
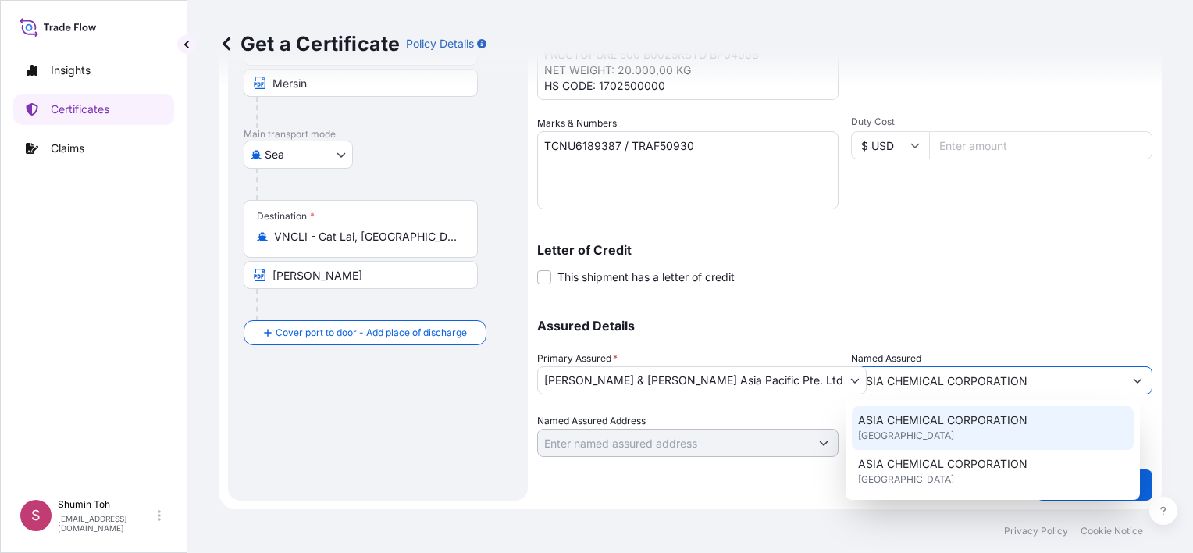
type input "ASIA CHEMICAL CORPORATION"
click at [687, 438] on input "Named Assured Address" at bounding box center [674, 442] width 272 height 28
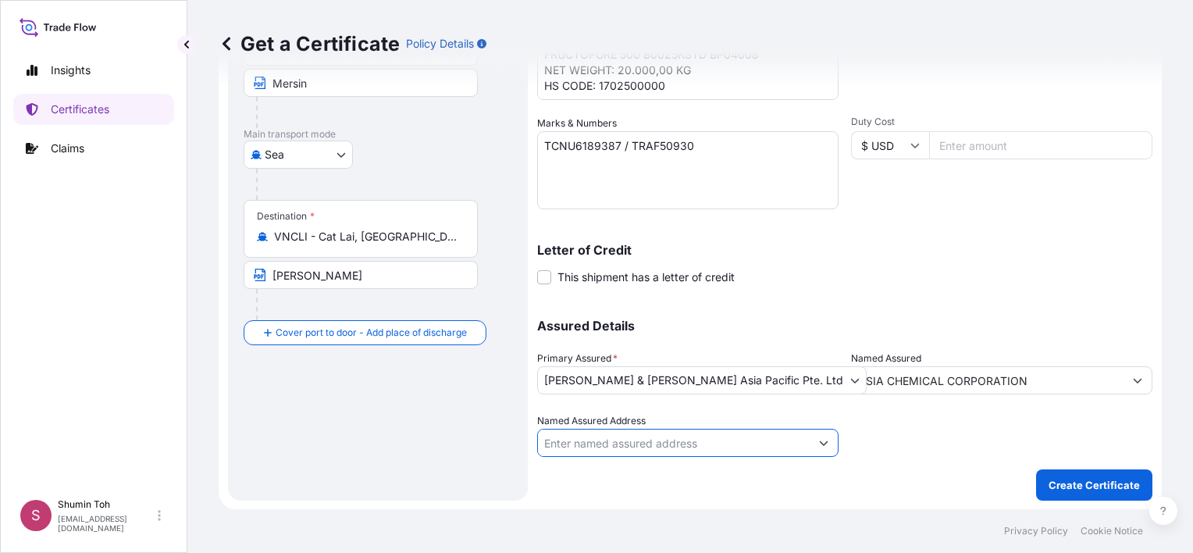
drag, startPoint x: 633, startPoint y: 443, endPoint x: 660, endPoint y: 446, distance: 27.5
click at [631, 443] on input "Named Assured Address" at bounding box center [674, 442] width 272 height 28
click at [652, 428] on input "Named Assured Address" at bounding box center [674, 442] width 272 height 28
paste input "LOT K 4B, LE MINH XUAN INDUSTRIAL ZONE, ROAD NO.4, LE MINH XUAN COMMUNE, BINH C…"
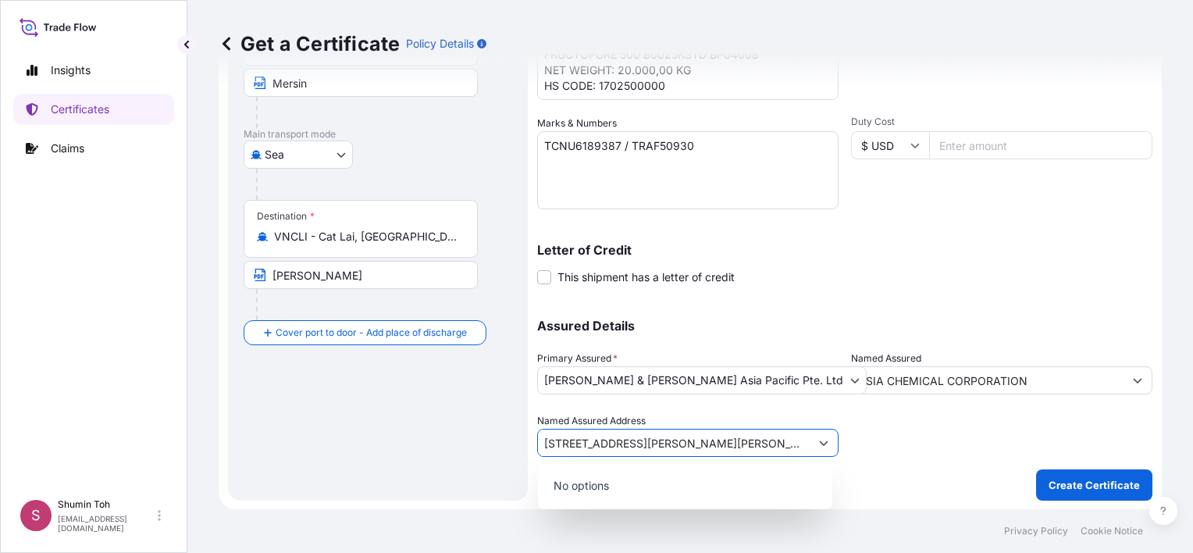
scroll to position [0, 297]
type input "LOT K 4B, LE MINH XUAN INDUSTRIAL ZONE, ROAD NO.4, LE MINH XUAN COMMUNE, BINH C…"
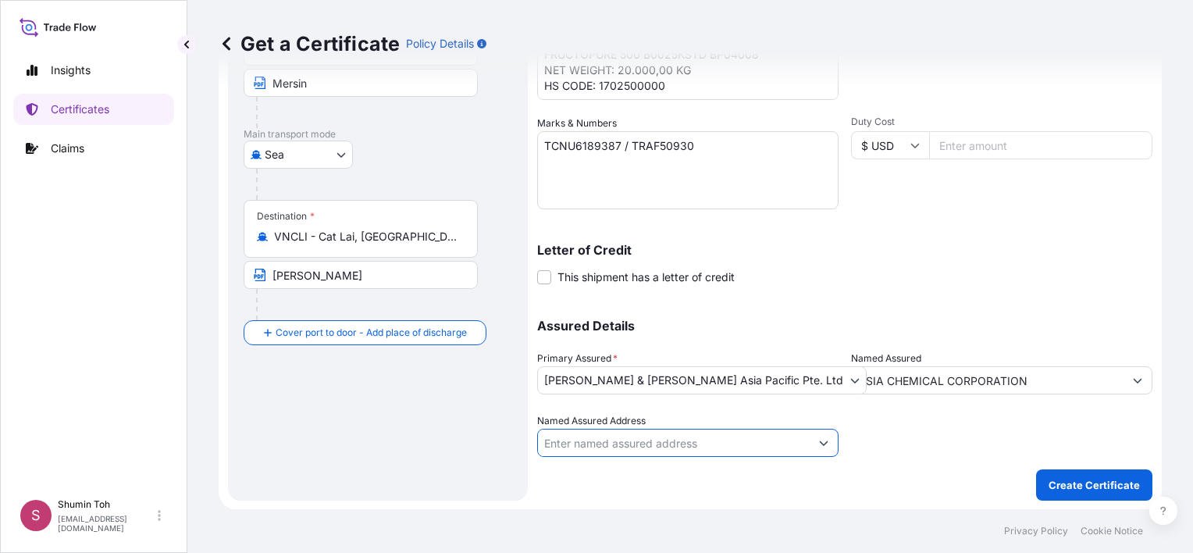
click at [696, 436] on input "Named Assured Address" at bounding box center [674, 442] width 272 height 28
click at [1073, 484] on p "Create Certificate" at bounding box center [1093, 485] width 91 height 16
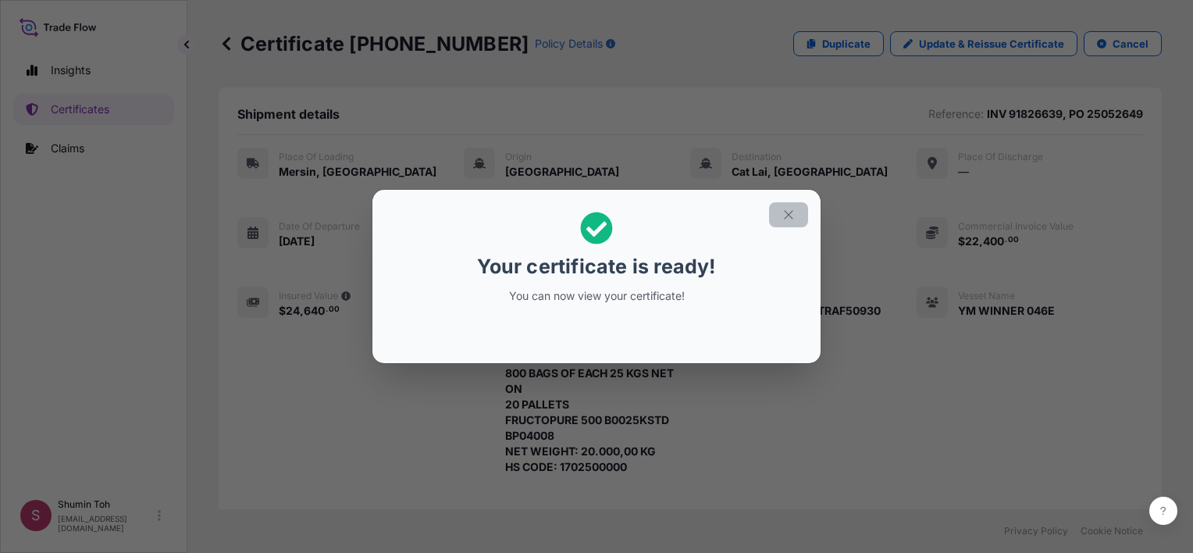
click at [785, 214] on icon "button" at bounding box center [788, 215] width 14 height 14
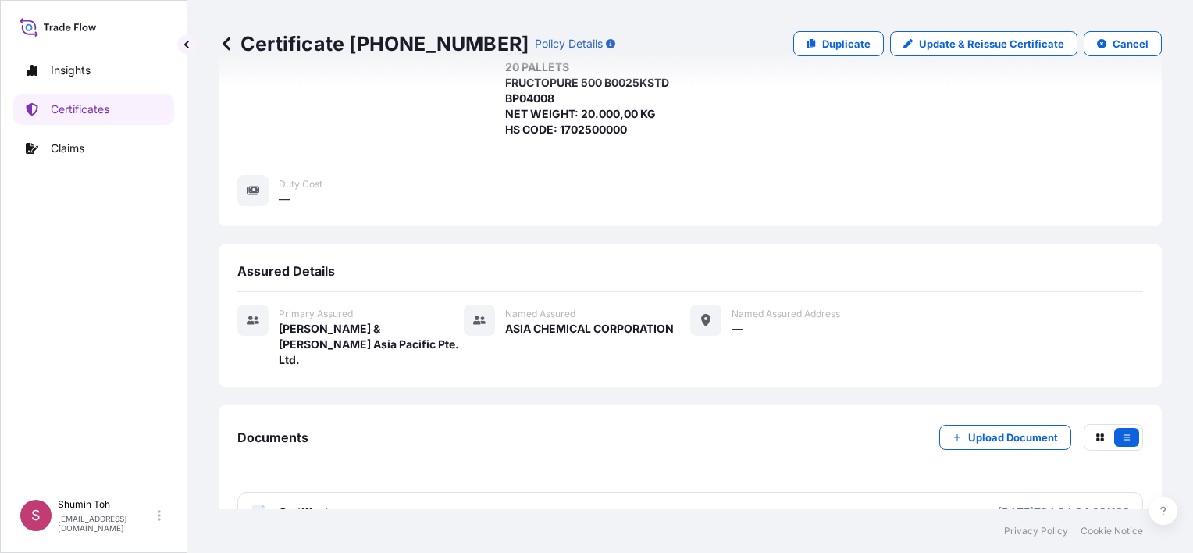
scroll to position [440, 0]
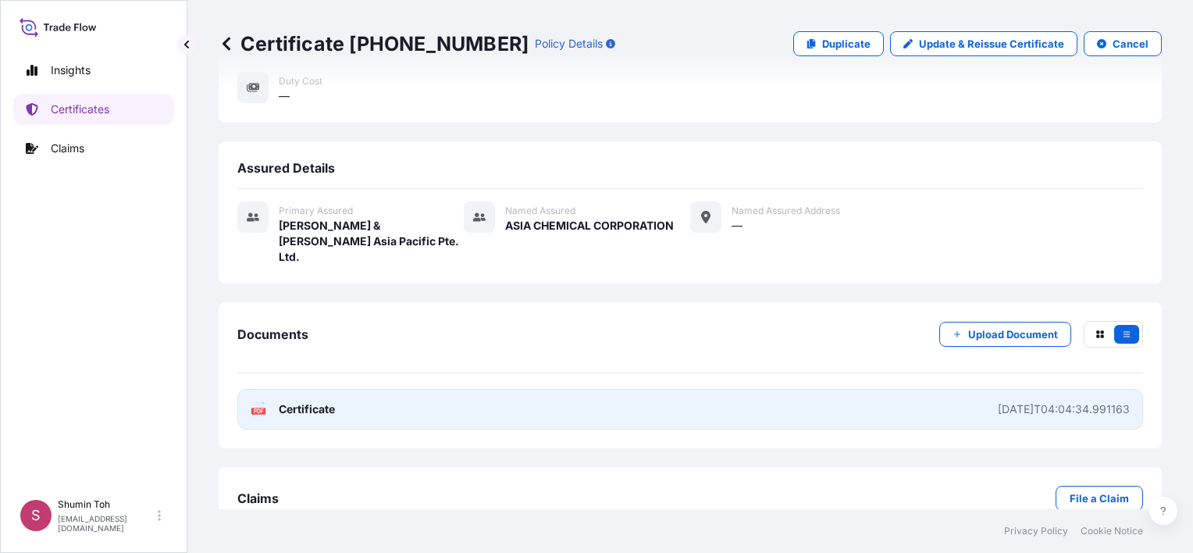
click at [997, 401] on div "2025-09-10T04:04:34.991163" at bounding box center [1063, 409] width 132 height 16
